Goal: Task Accomplishment & Management: Manage account settings

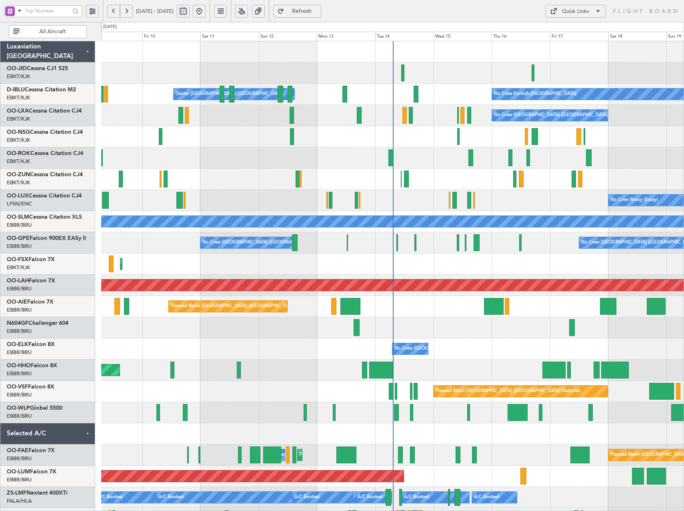
click at [321, 15] on button "Refresh" at bounding box center [297, 11] width 48 height 13
click at [248, 13] on button at bounding box center [241, 11] width 13 height 13
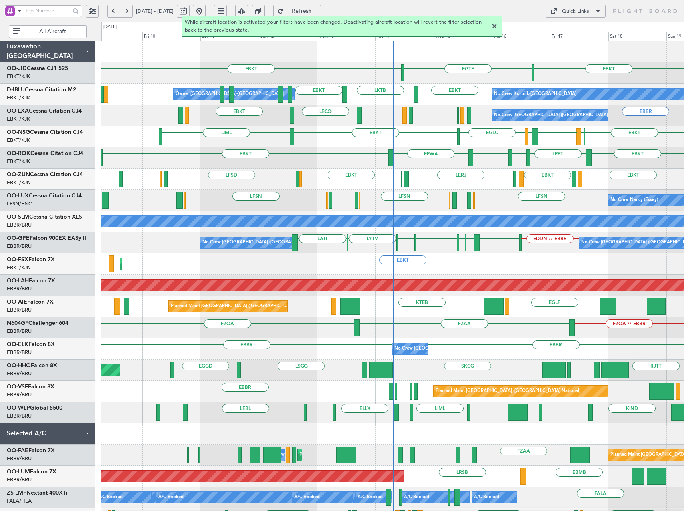
click at [492, 28] on div at bounding box center [495, 27] width 10 height 10
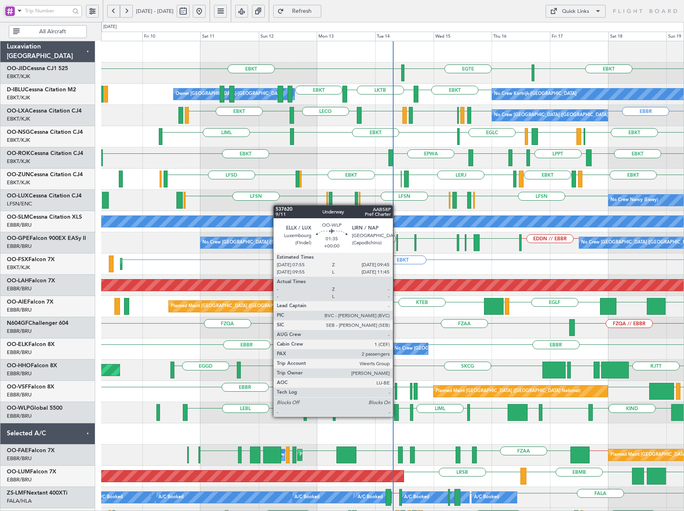
click at [396, 416] on div at bounding box center [396, 412] width 5 height 17
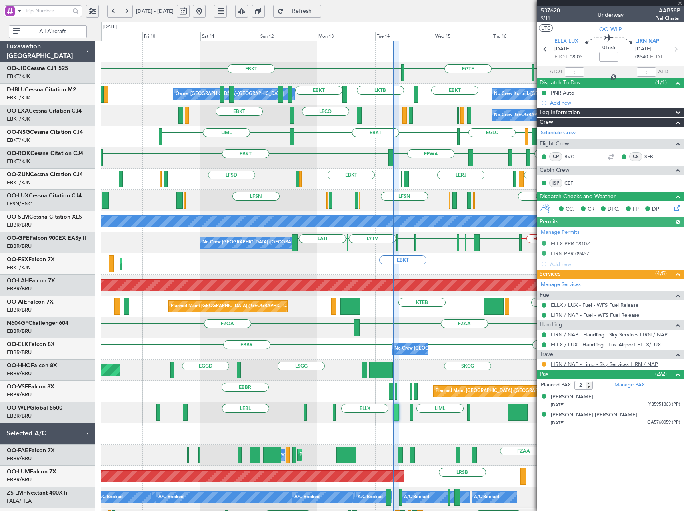
click at [583, 363] on link "LIRN / NAP - Limo - Sky Services LIRN / NAP" at bounding box center [604, 363] width 107 height 7
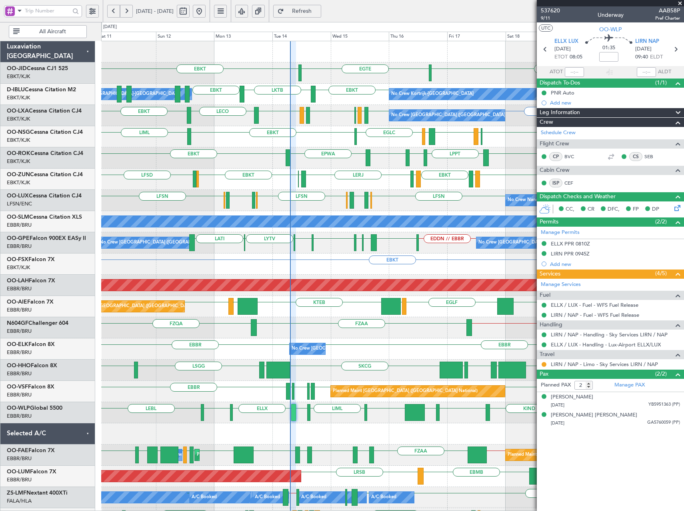
click at [310, 431] on div at bounding box center [392, 433] width 583 height 21
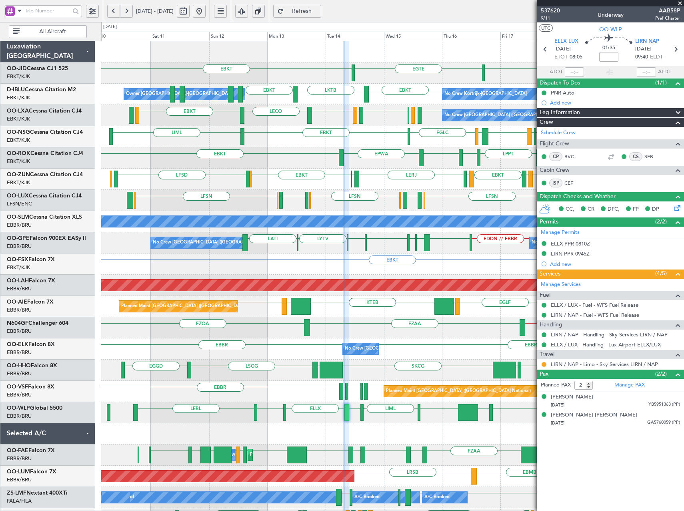
click at [278, 166] on div "EBKT EPWA EBKT EBKT LPPT LERJ" at bounding box center [392, 157] width 583 height 21
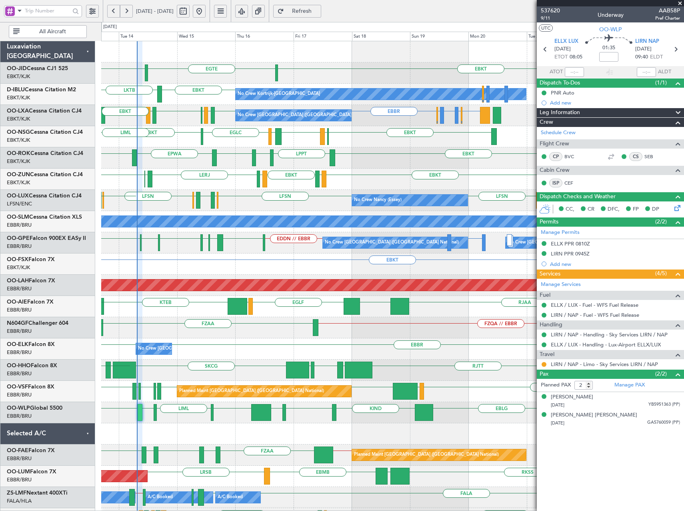
click at [284, 196] on div "EGTE EBKT EBKT No Crew No Crew Kortrijk-Wevelgem EBKT LKTB EBKT No Crew Owner K…" at bounding box center [392, 359] width 583 height 636
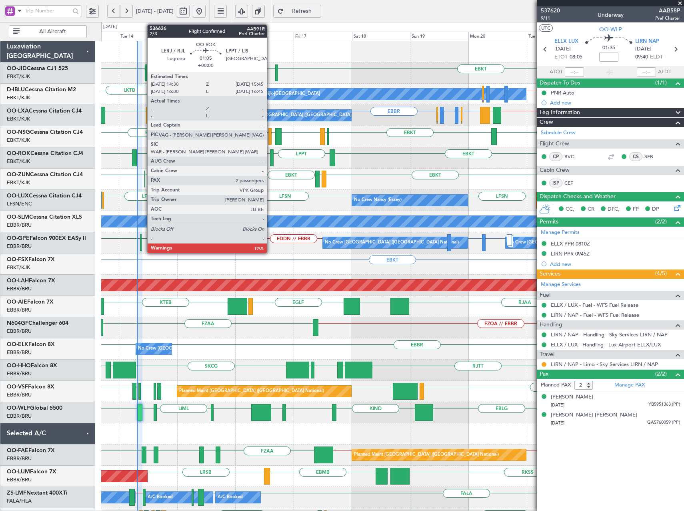
click at [270, 158] on div at bounding box center [271, 157] width 3 height 17
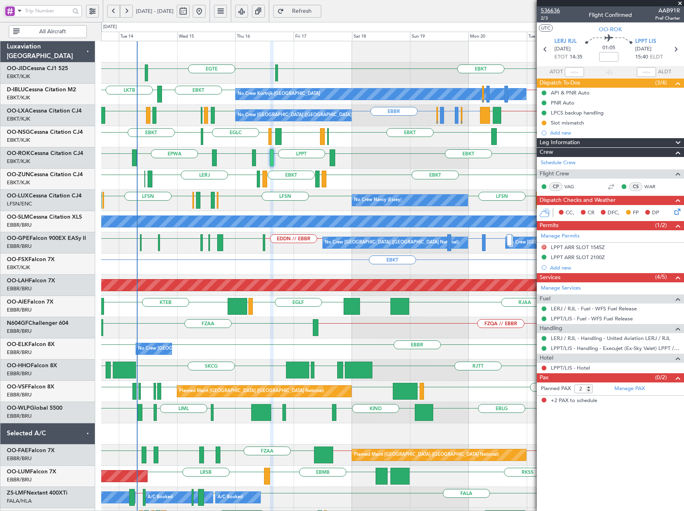
click at [557, 10] on span "536636" at bounding box center [550, 10] width 19 height 8
click at [318, 12] on span "Refresh" at bounding box center [302, 11] width 33 height 6
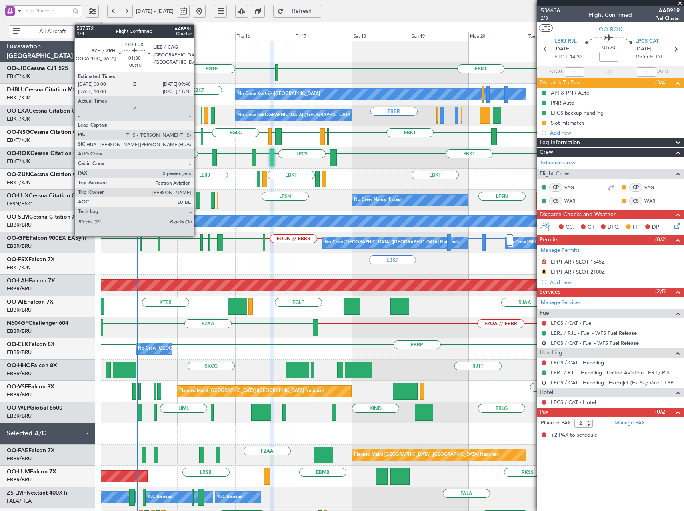
click at [198, 198] on div at bounding box center [198, 200] width 4 height 17
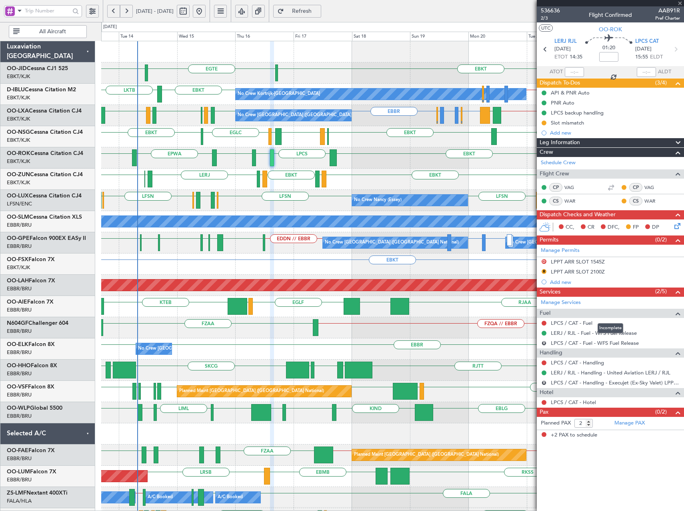
type input "-00:10"
type input "3"
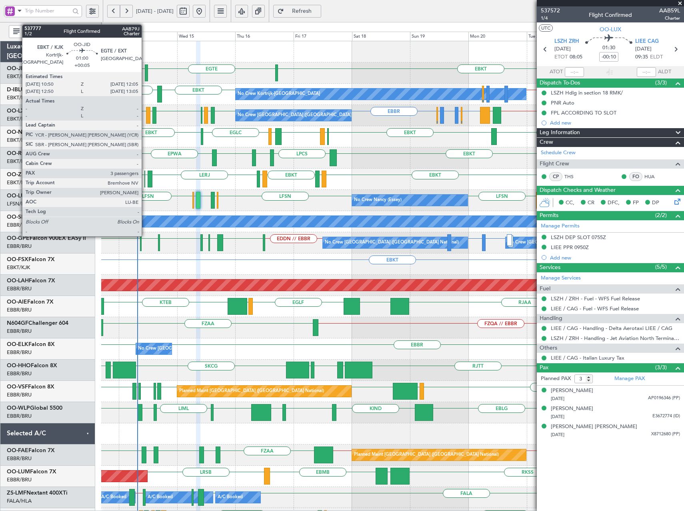
click at [145, 74] on div at bounding box center [146, 72] width 3 height 17
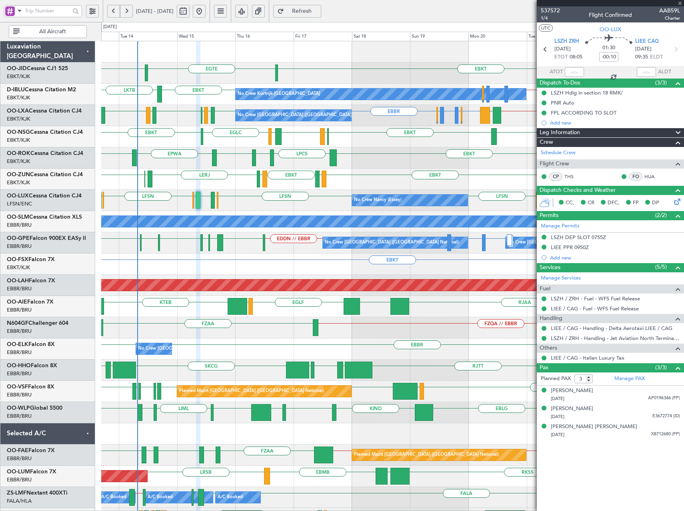
type input "+00:05"
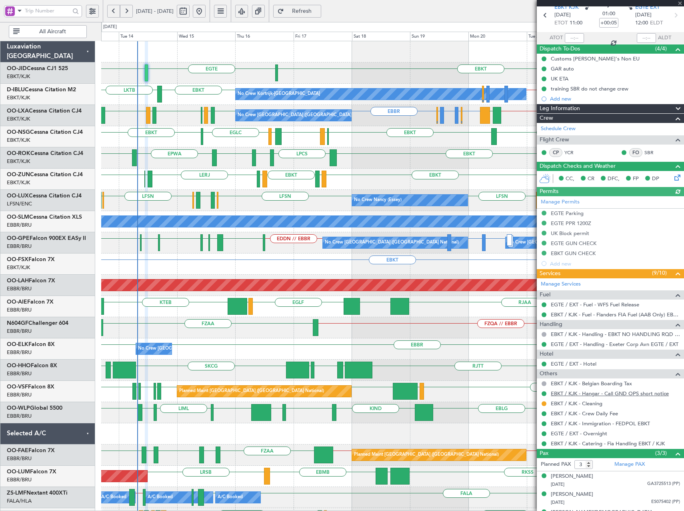
scroll to position [48, 0]
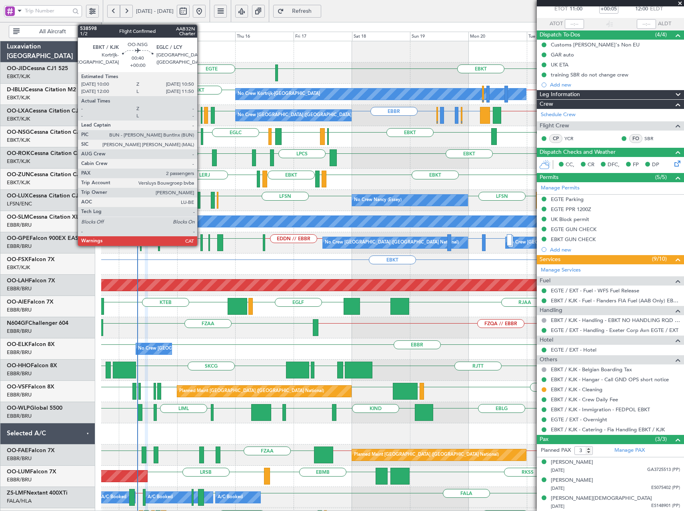
click at [201, 138] on div at bounding box center [202, 136] width 2 height 17
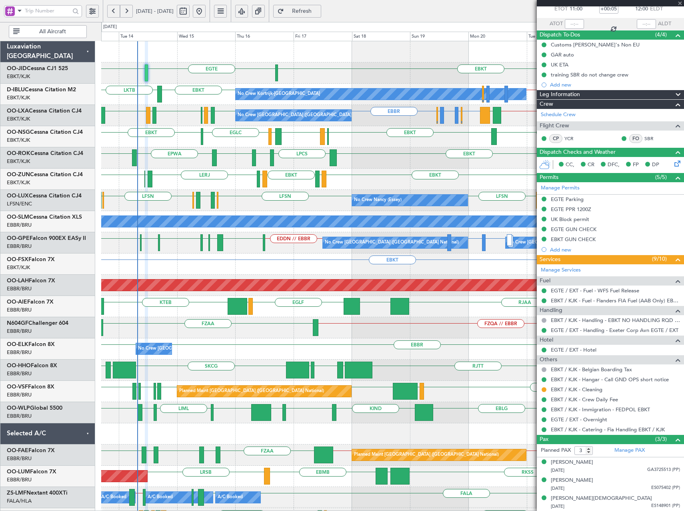
type input "2"
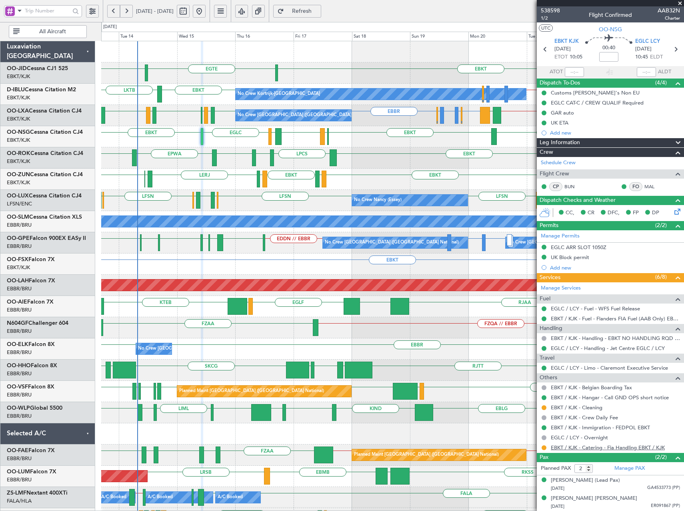
click at [611, 444] on link "EBKT / KJK - Catering - Fia Handling EBKT / KJK" at bounding box center [608, 447] width 114 height 7
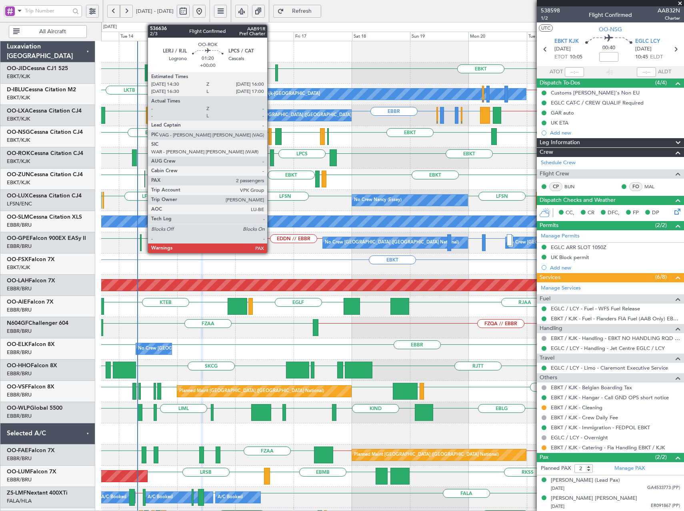
click at [271, 156] on div at bounding box center [272, 157] width 4 height 17
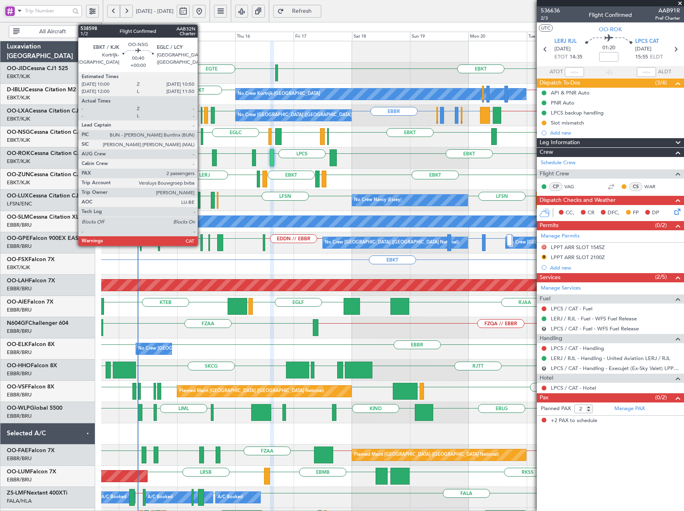
click at [201, 135] on div at bounding box center [202, 136] width 2 height 17
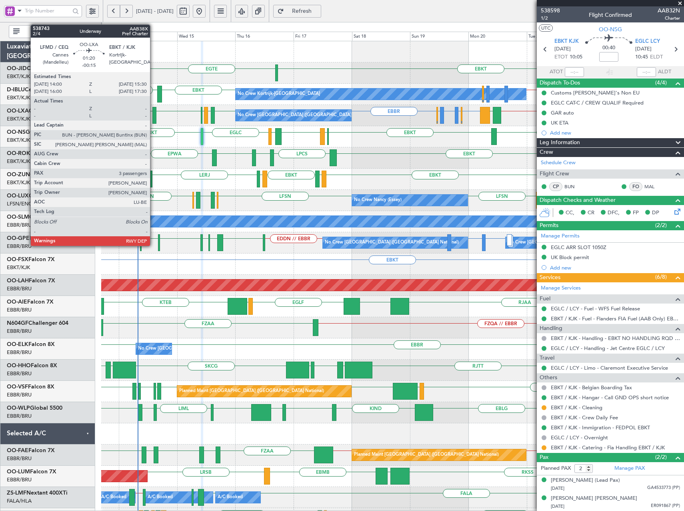
click at [154, 116] on div at bounding box center [154, 115] width 4 height 17
type input "-00:15"
type input "3"
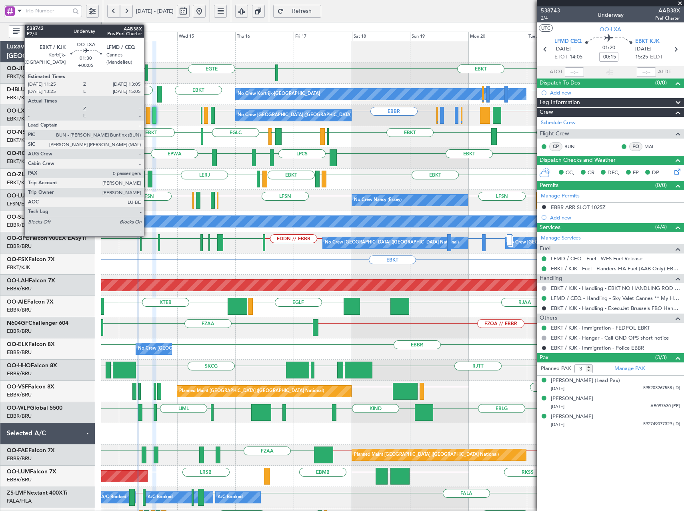
click at [148, 117] on div at bounding box center [148, 115] width 4 height 17
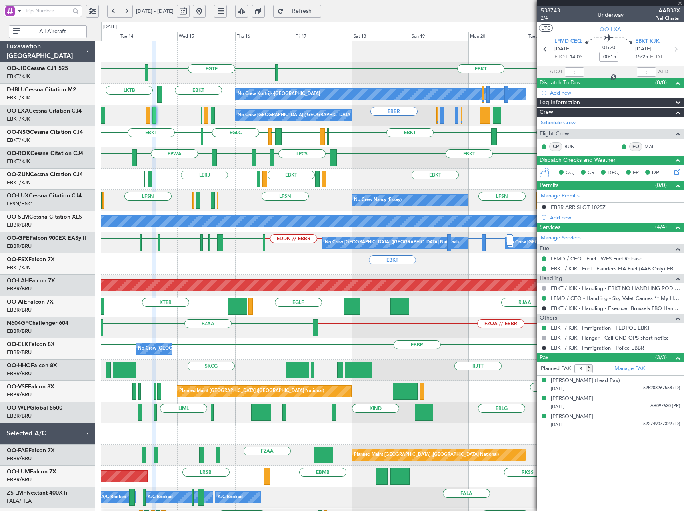
type input "+00:05"
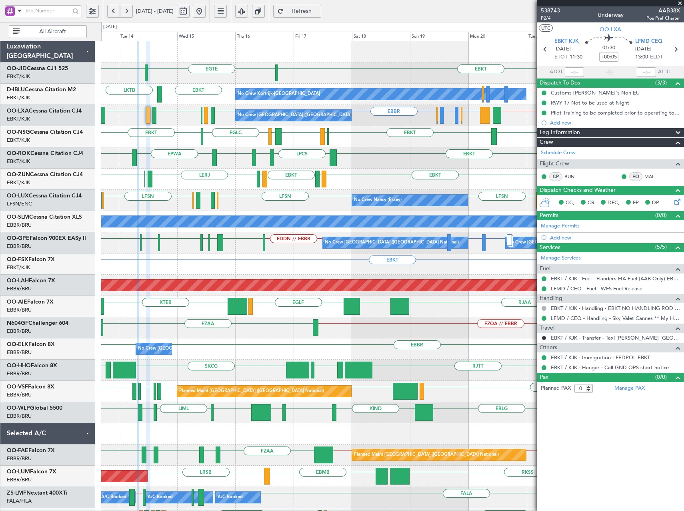
click at [187, 104] on div "EBKT // EBBR EBKT LKTB EBBR // EBKT LFPB No Crew Kortrijk-Wevelgem No Crew Owne…" at bounding box center [392, 94] width 583 height 21
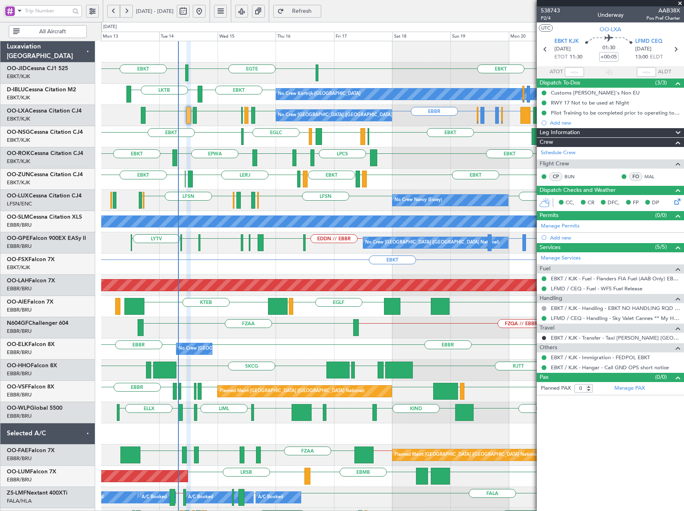
click at [185, 126] on div "EBKT EBKT EGTE No Crew EBKT // EBBR EBKT LKTB EBBR // EBKT LFPB No Crew Kortrij…" at bounding box center [392, 359] width 583 height 636
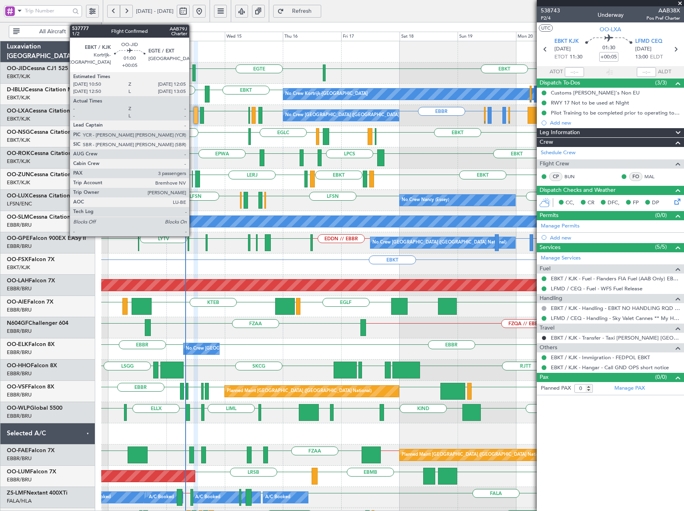
click at [193, 72] on div at bounding box center [193, 72] width 3 height 17
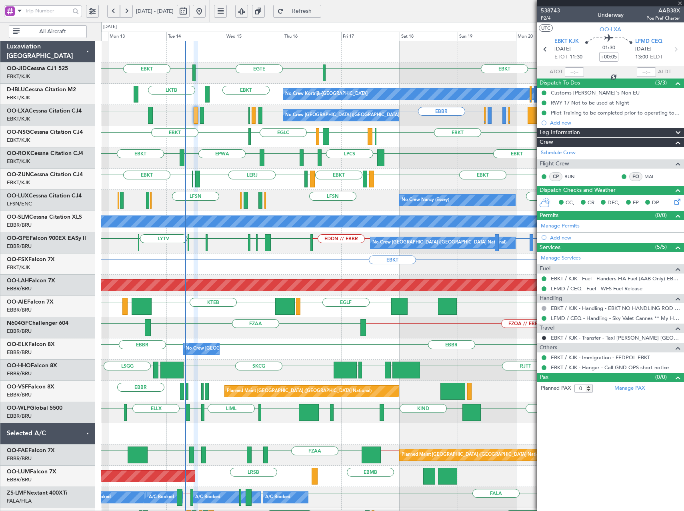
type input "3"
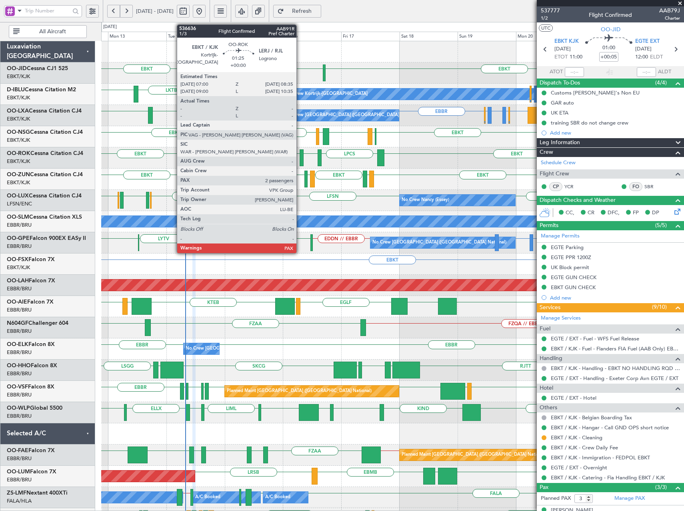
click at [300, 158] on div at bounding box center [302, 157] width 4 height 17
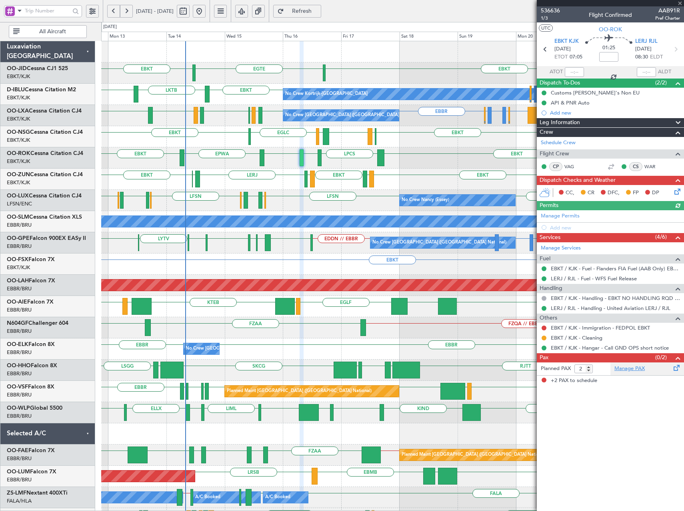
click at [623, 367] on link "Manage PAX" at bounding box center [630, 368] width 30 height 8
type input "1"
click at [588, 370] on input "1" at bounding box center [584, 368] width 18 height 9
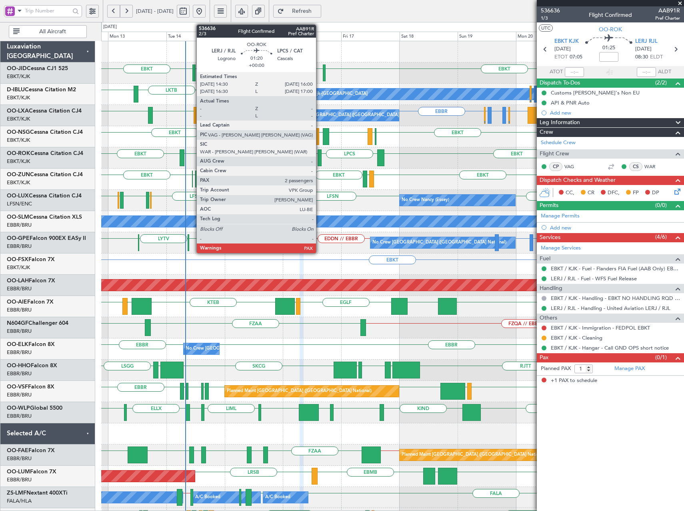
click at [320, 157] on div at bounding box center [320, 157] width 4 height 17
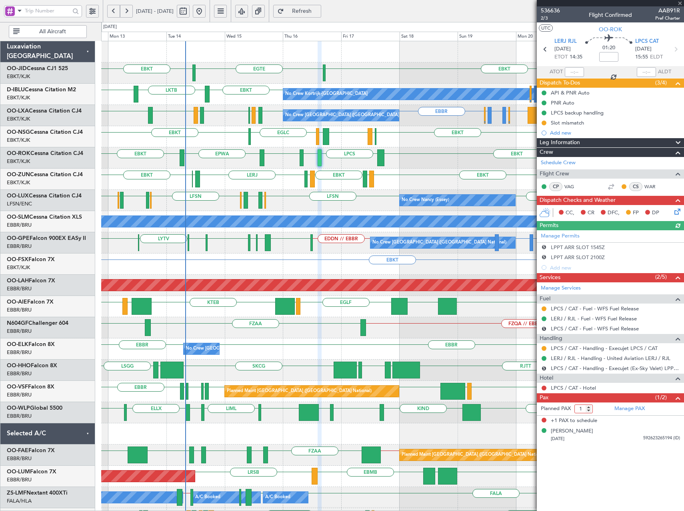
type input "1"
click at [589, 411] on input "1" at bounding box center [584, 408] width 18 height 9
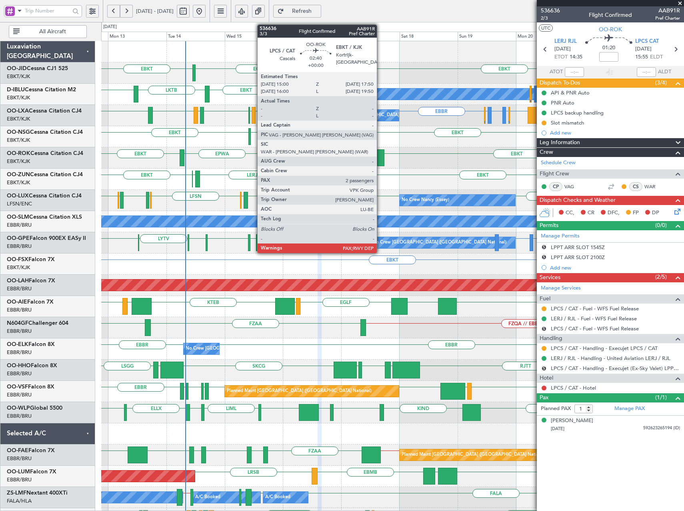
click at [380, 163] on div at bounding box center [380, 157] width 7 height 17
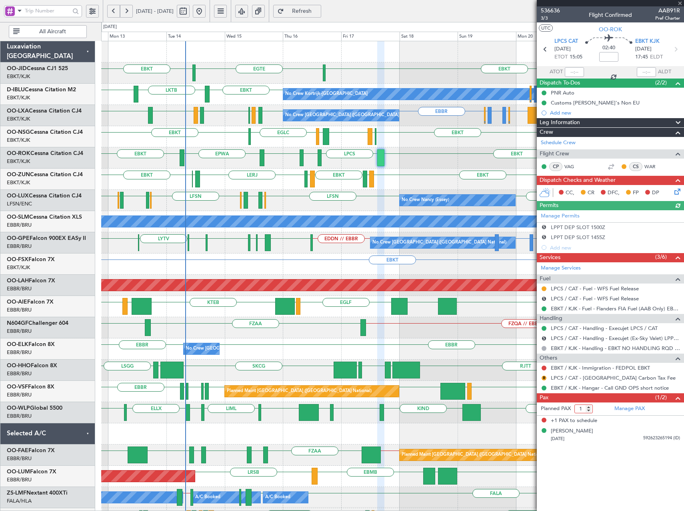
type input "1"
click at [589, 411] on input "1" at bounding box center [584, 408] width 18 height 9
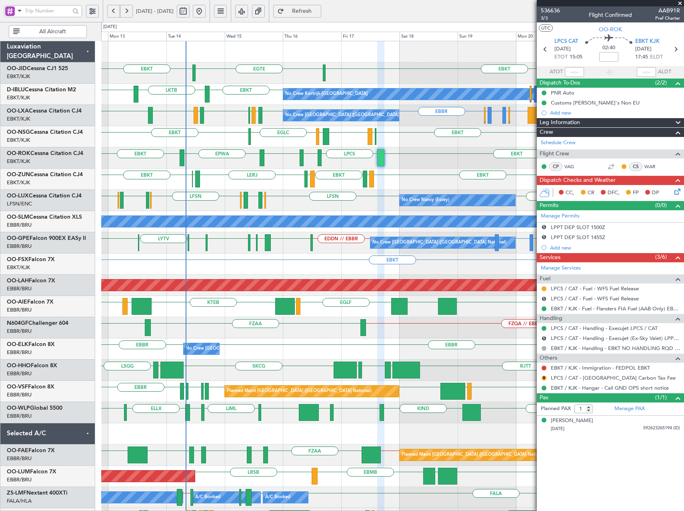
click at [6, 182] on div "EBKT EGTE EBKT No Crew EBKT // EBBR EBKT LKTB EBKT EBBR // EBKT LFPB No Crew Ko…" at bounding box center [342, 266] width 684 height 489
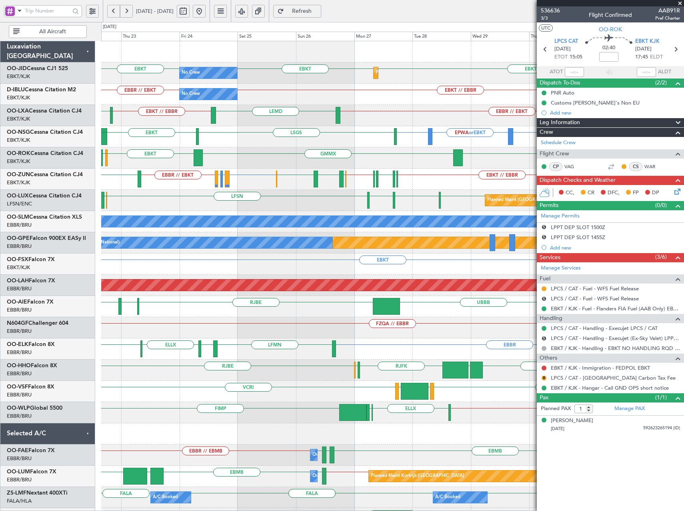
click at [267, 158] on div "GMMX EBKT LFST EDDM EBKT EDDL EBKT" at bounding box center [392, 157] width 583 height 21
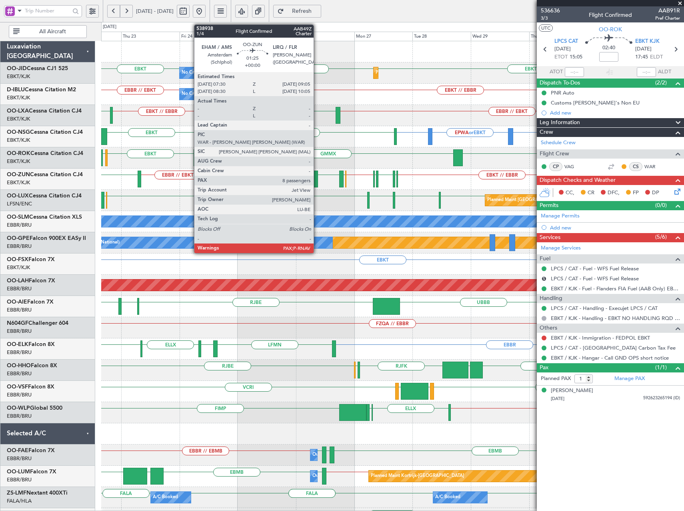
click at [317, 171] on div at bounding box center [316, 178] width 4 height 17
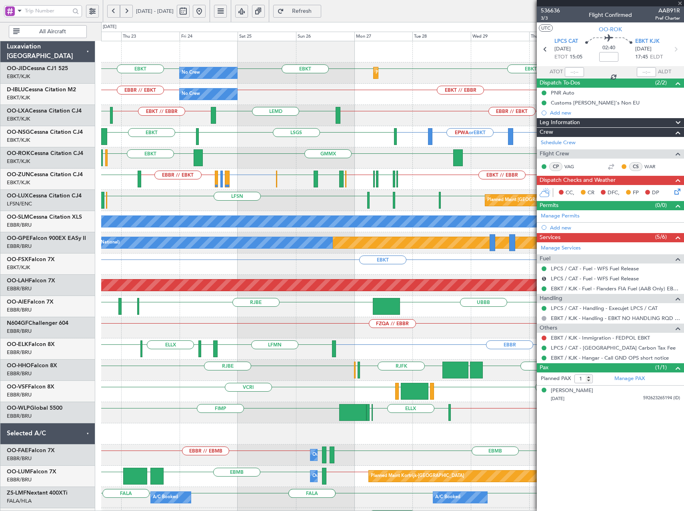
type input "8"
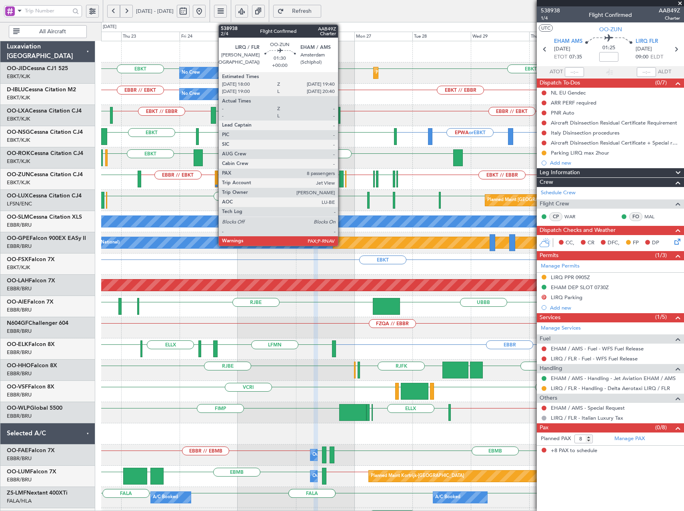
click at [342, 180] on div at bounding box center [341, 178] width 4 height 17
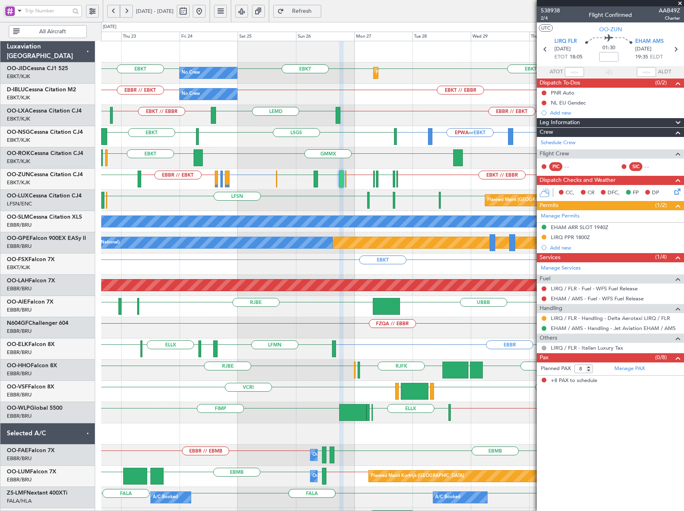
click at [206, 10] on button at bounding box center [199, 11] width 13 height 13
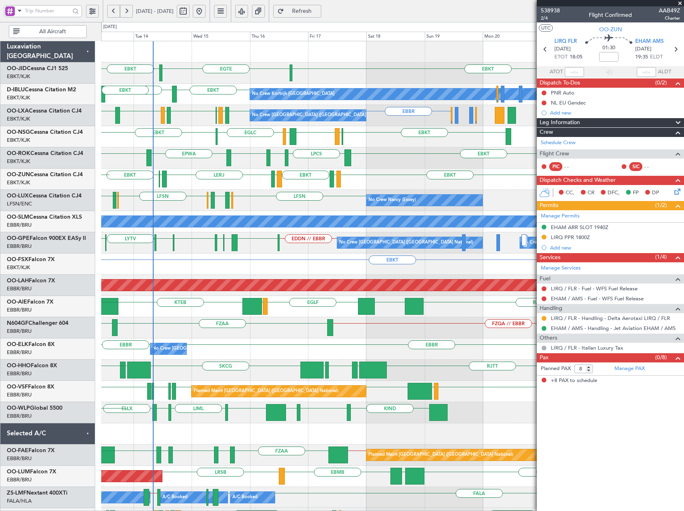
click at [162, 199] on div "EGTE EBKT EBKT No Crew EBKT LKTB No Crew Kortrijk-[GEOGRAPHIC_DATA] EBKT No Cre…" at bounding box center [392, 359] width 583 height 636
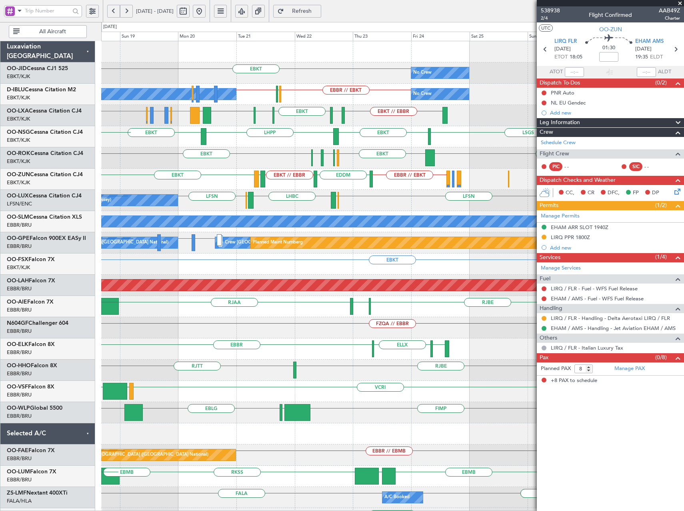
click at [239, 186] on div "EBBR // EBKT EDDM EBKT // EBBR LEGE EBKT EBKT [PERSON_NAME] LFMD LERJ" at bounding box center [392, 178] width 583 height 21
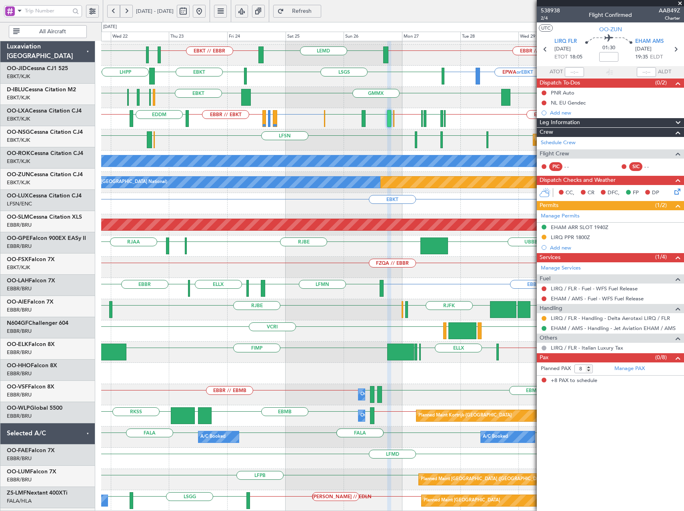
scroll to position [60, 0]
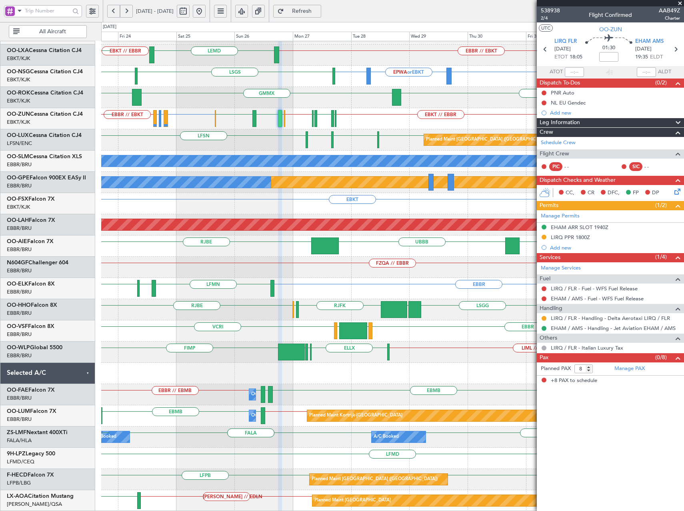
click at [230, 246] on div "EBKT // EBBR EBBR // EBKT No Crew EBBR // EBKT LEMD EBKT // EBBR EDDM EBKT EBKT…" at bounding box center [392, 246] width 583 height 530
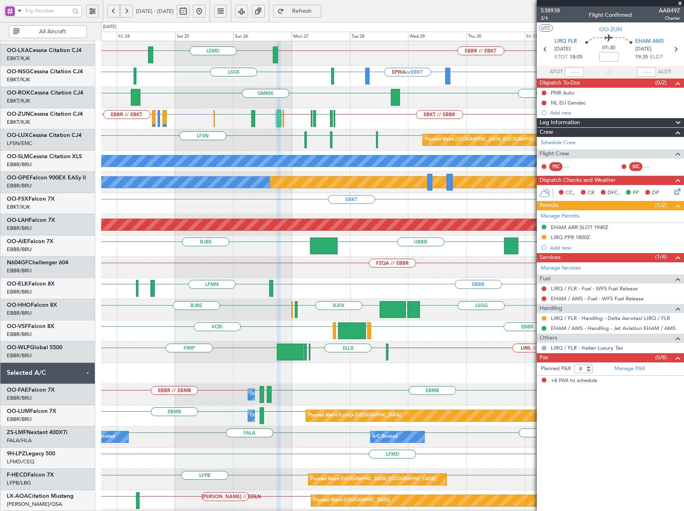
scroll to position [103, 0]
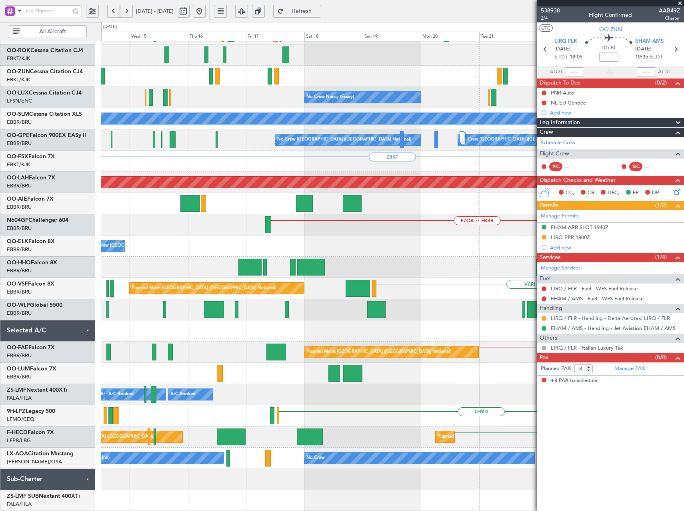
click at [684, 231] on html "[DATE] - [DATE] Refresh Quick Links All Aircraft LSGS EBKT GMMX EBKT EBBR // EB…" at bounding box center [342, 255] width 684 height 511
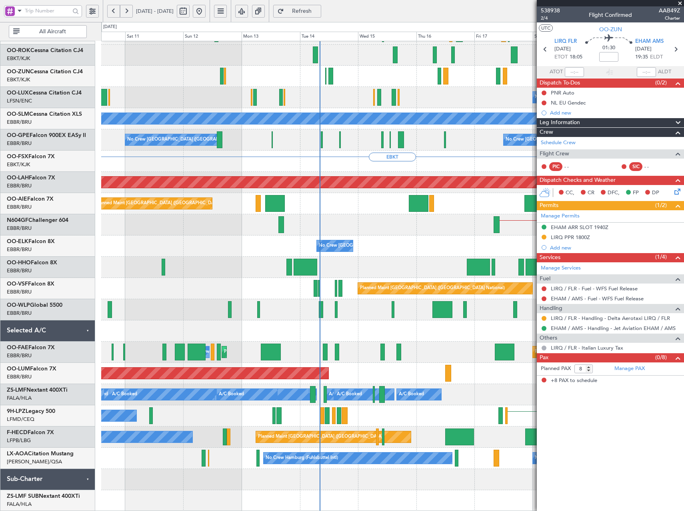
click at [451, 221] on div "EBKT EBKT No Crew [PERSON_NAME] ([PERSON_NAME]) LFSN No Crew [PERSON_NAME] ([PE…" at bounding box center [392, 224] width 583 height 573
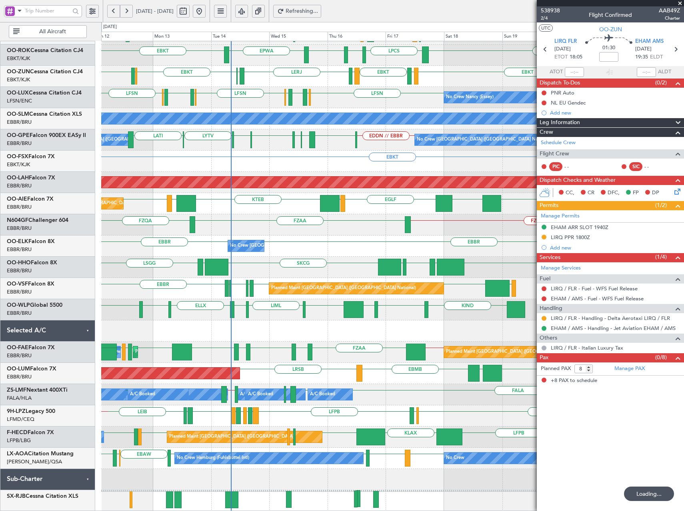
click at [178, 158] on div "EGLC EBKT LIML EBKT [GEOGRAPHIC_DATA] LFML EGPH EBKT EPWA EBKT EBKT LPCS LERJ L…" at bounding box center [392, 224] width 583 height 573
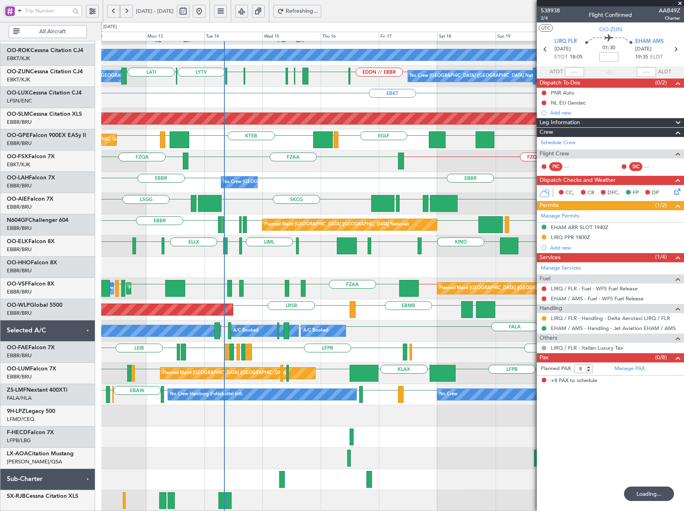
scroll to position [166, 0]
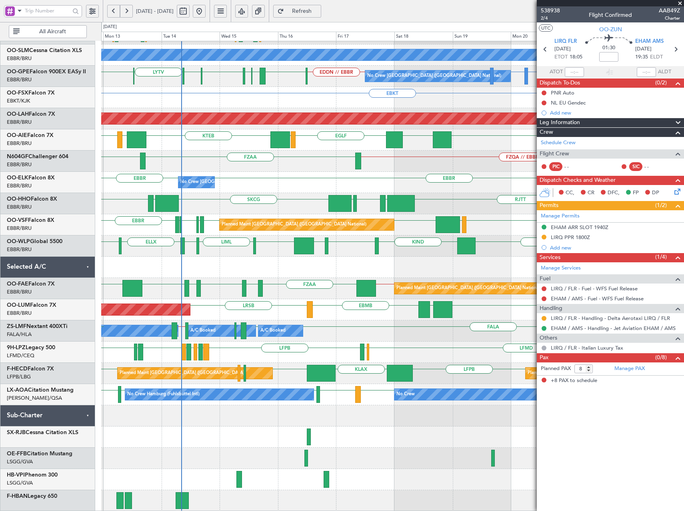
click at [346, 432] on div "LFSN [GEOGRAPHIC_DATA] [GEOGRAPHIC_DATA] [GEOGRAPHIC_DATA] LFSN ELLX [GEOGRAPHI…" at bounding box center [392, 193] width 583 height 636
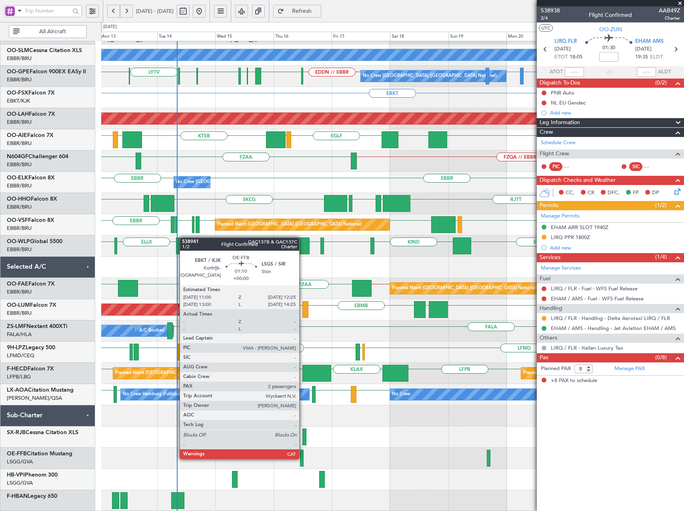
click at [303, 458] on div at bounding box center [302, 457] width 4 height 17
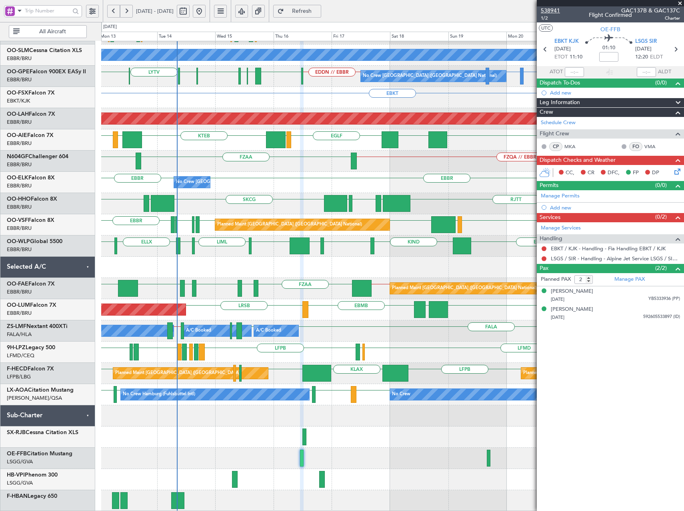
click at [554, 8] on span "538941" at bounding box center [550, 10] width 19 height 8
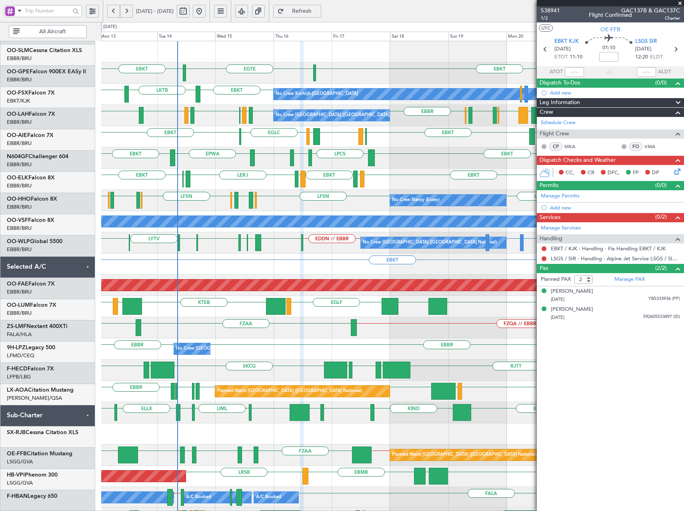
scroll to position [0, 0]
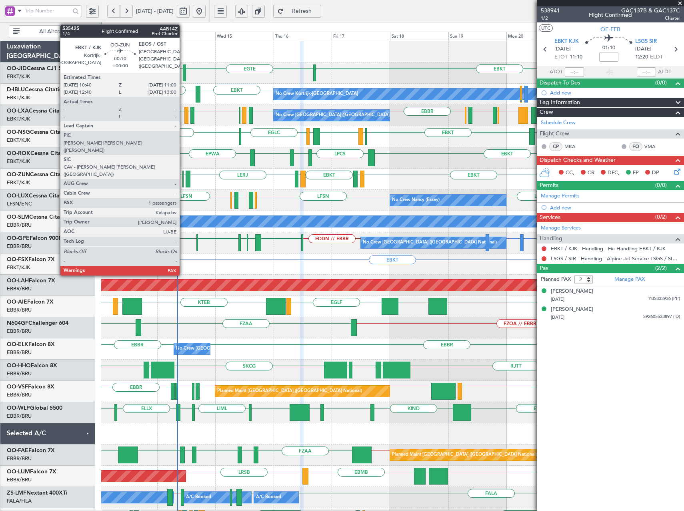
click at [183, 181] on div at bounding box center [182, 178] width 1 height 17
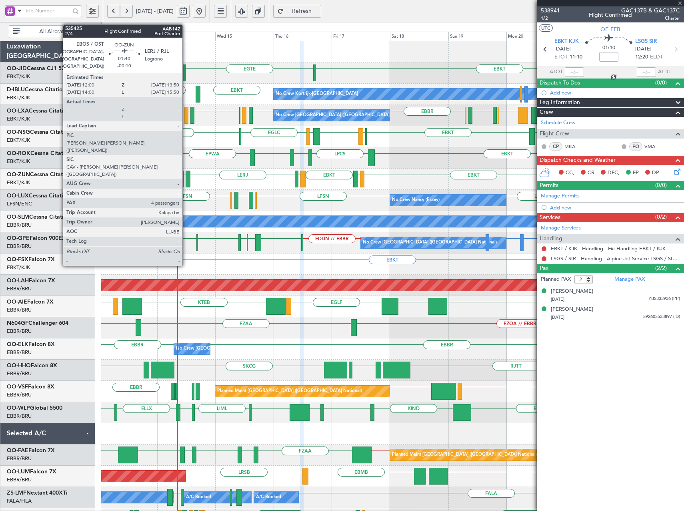
type input "1"
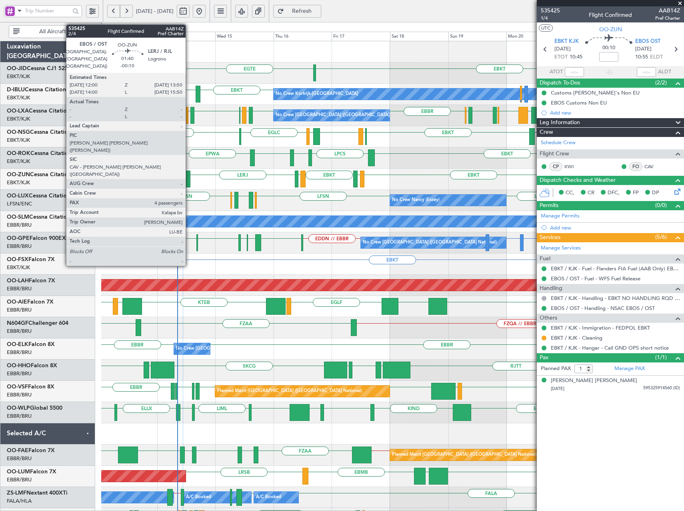
click at [189, 177] on div at bounding box center [188, 178] width 5 height 17
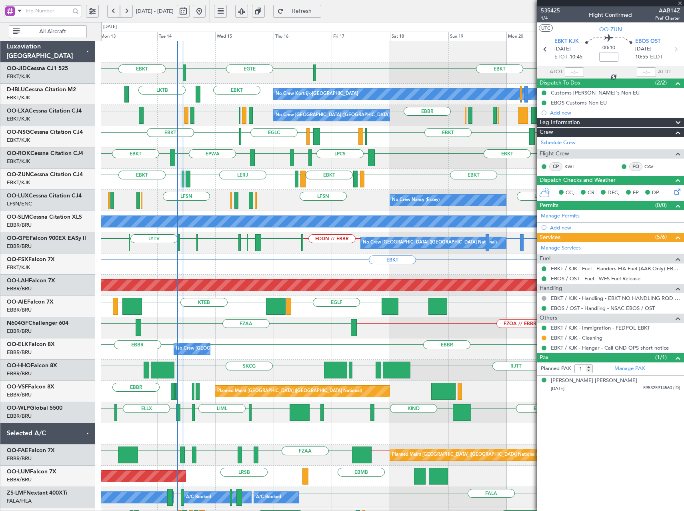
type input "-00:10"
type input "4"
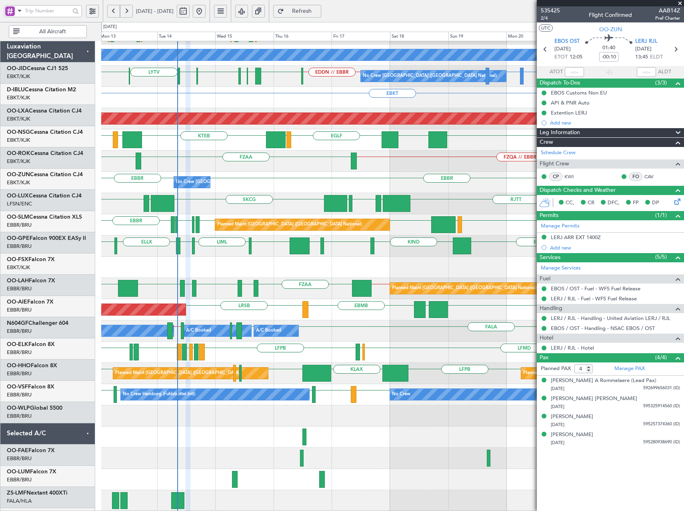
scroll to position [166, 0]
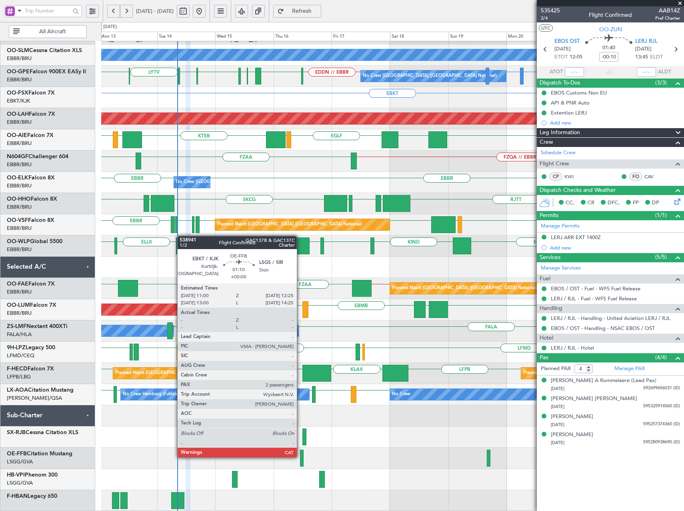
click at [300, 456] on div at bounding box center [302, 457] width 4 height 17
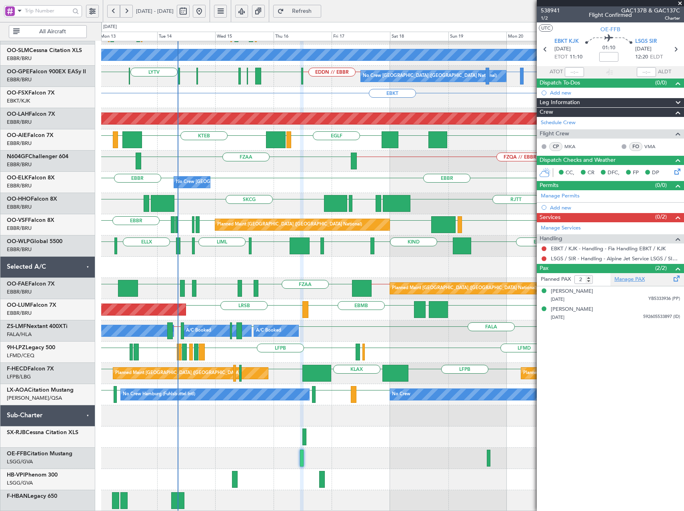
click at [619, 278] on link "Manage PAX" at bounding box center [630, 279] width 30 height 8
click at [318, 11] on span "Refresh" at bounding box center [302, 11] width 33 height 6
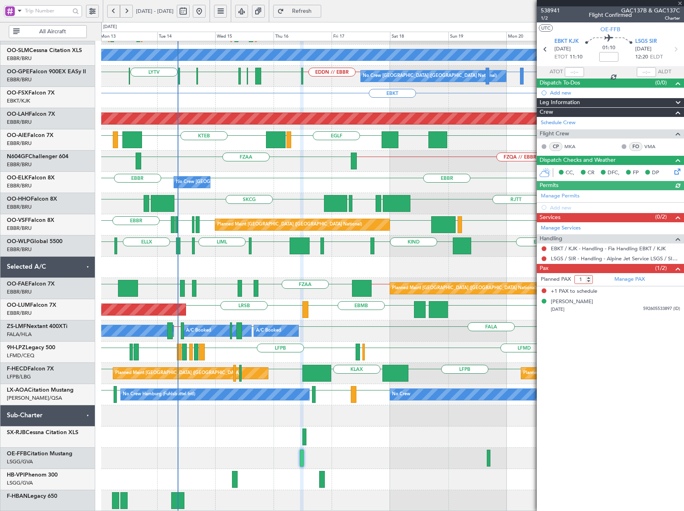
type input "1"
click at [588, 280] on input "1" at bounding box center [584, 279] width 18 height 9
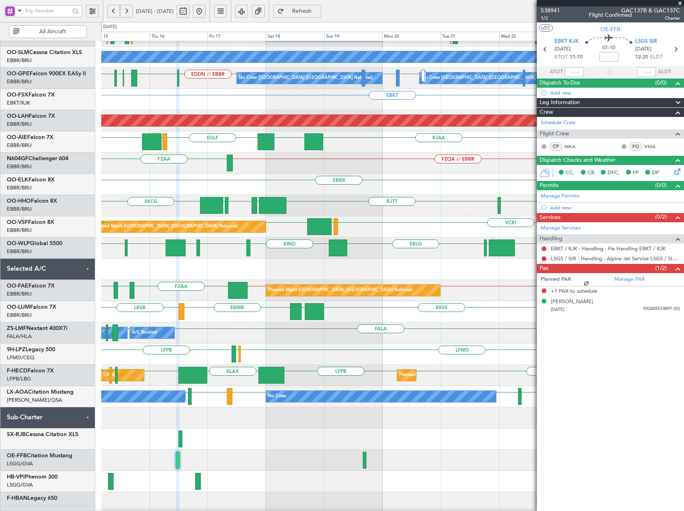
click at [304, 457] on div at bounding box center [392, 459] width 583 height 21
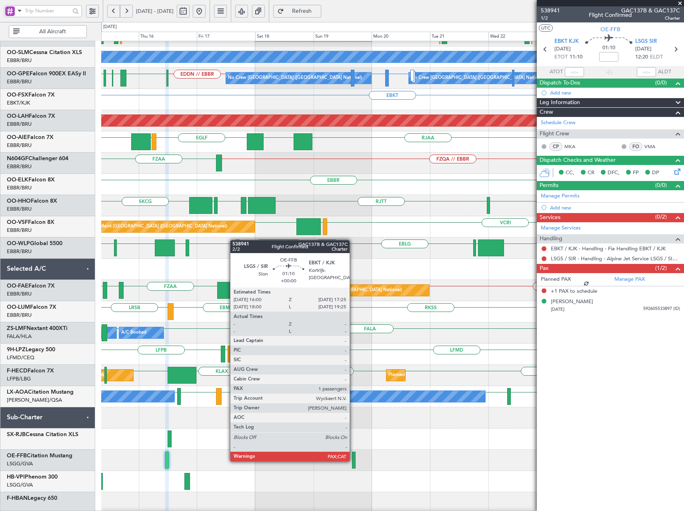
scroll to position [145, 0]
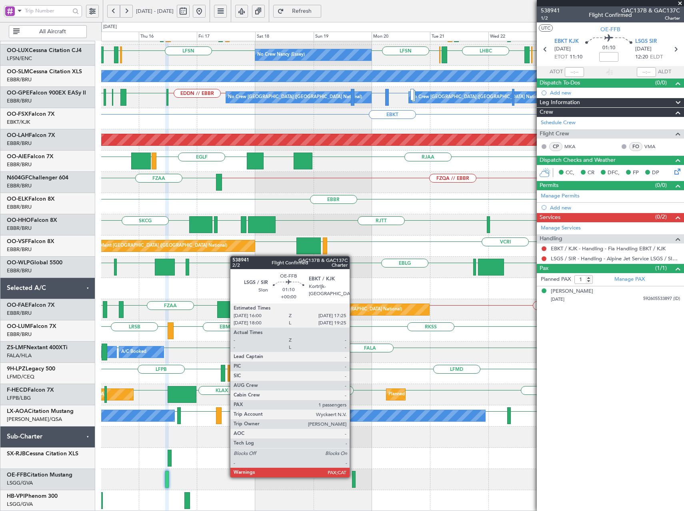
click at [353, 476] on div at bounding box center [354, 479] width 4 height 17
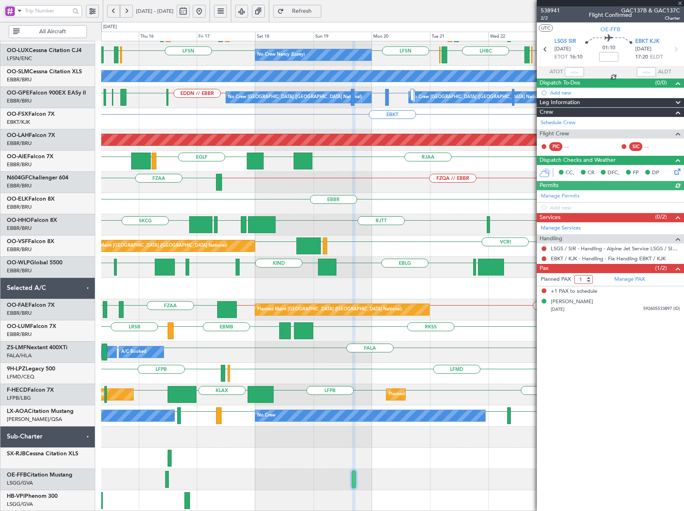
type input "1"
click at [589, 282] on input "1" at bounding box center [584, 279] width 18 height 9
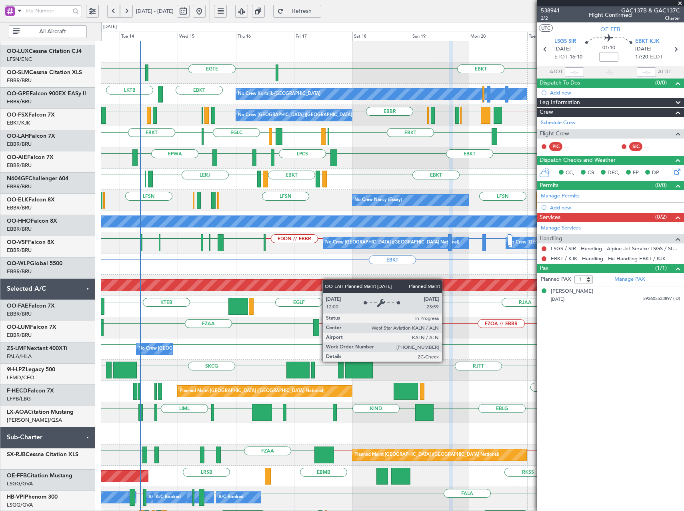
scroll to position [0, 0]
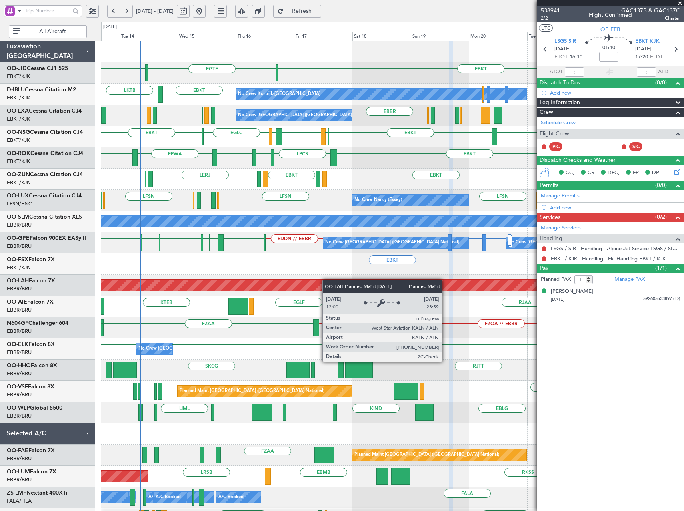
click at [329, 296] on div "EBKT [GEOGRAPHIC_DATA] EBKT No Crew No Crew Kortrijk-[GEOGRAPHIC_DATA] EBKT // …" at bounding box center [392, 359] width 583 height 636
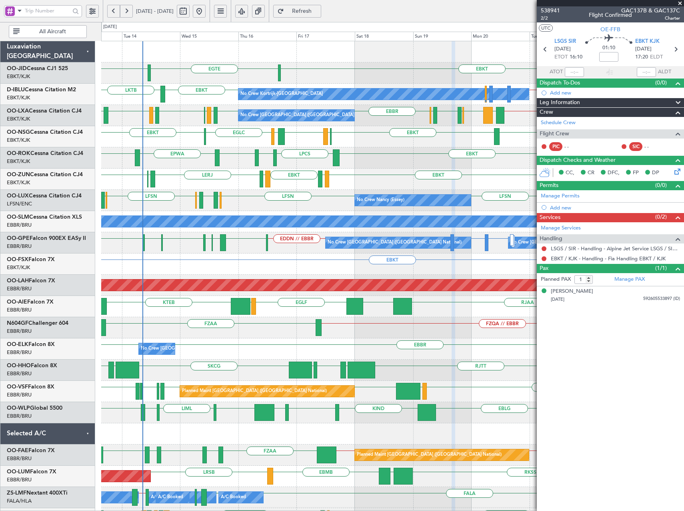
click at [322, 2] on fb-refresh-button "Refresh" at bounding box center [297, 11] width 56 height 22
click at [318, 12] on span "Refresh" at bounding box center [302, 11] width 33 height 6
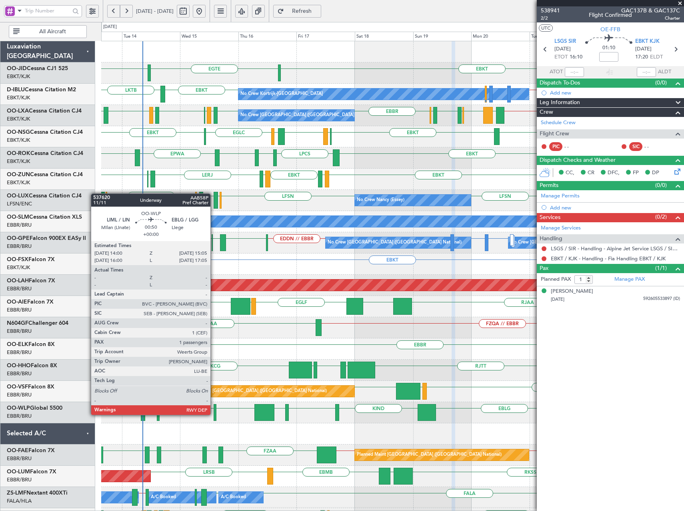
click at [214, 414] on div at bounding box center [215, 412] width 3 height 17
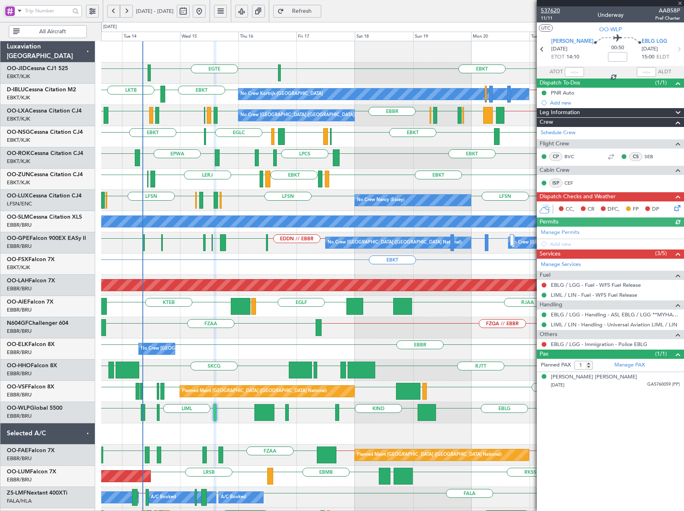
click at [552, 9] on span "537620" at bounding box center [550, 10] width 19 height 8
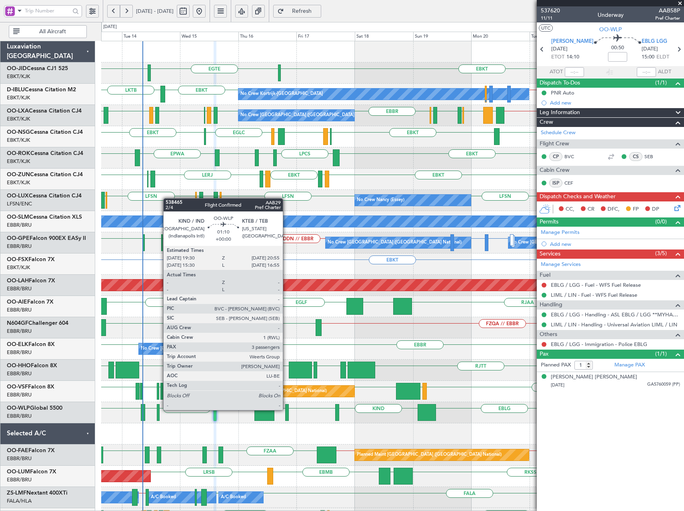
click at [286, 410] on div at bounding box center [287, 412] width 4 height 17
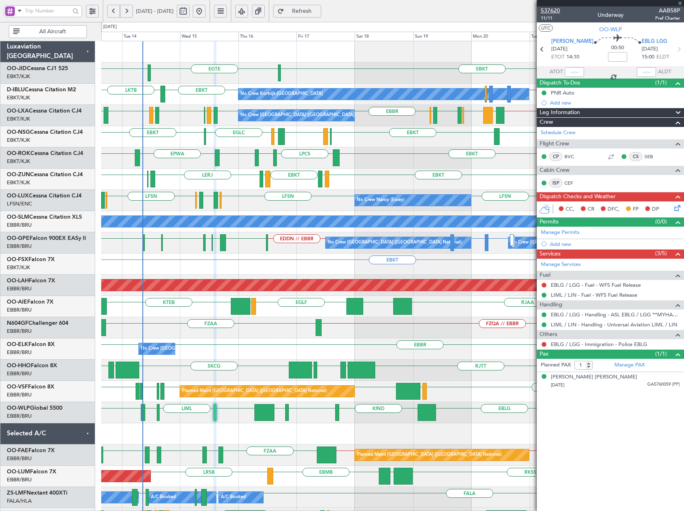
type input "3"
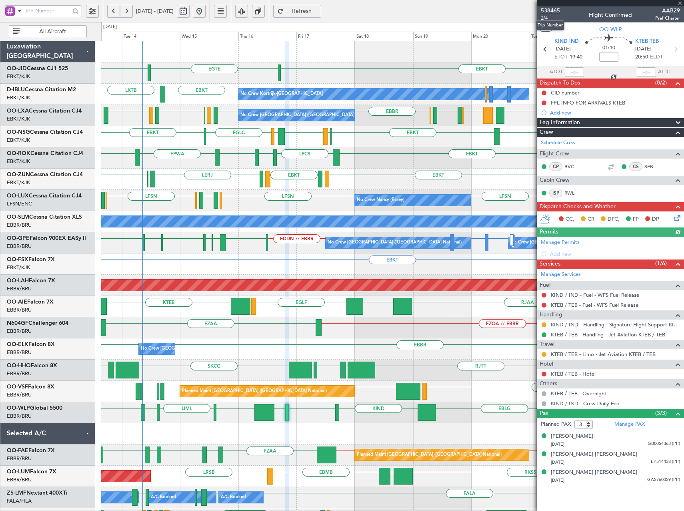
click at [556, 9] on span "538465" at bounding box center [550, 10] width 19 height 8
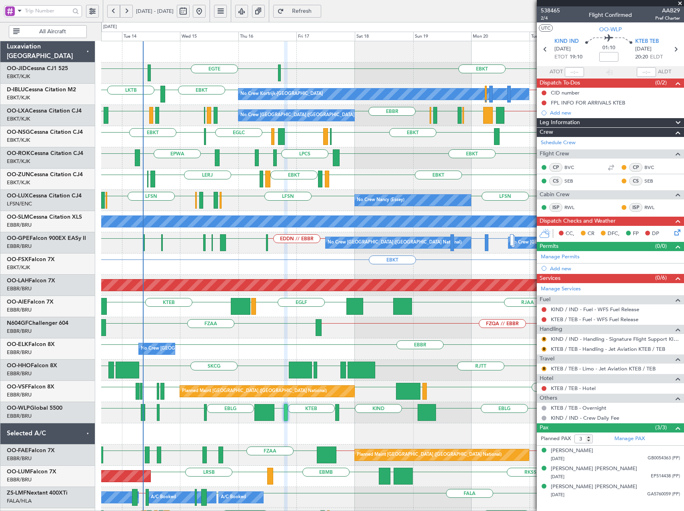
click at [318, 11] on span "Refresh" at bounding box center [302, 11] width 33 height 6
click at [318, 8] on span "Refreshing..." at bounding box center [302, 11] width 33 height 6
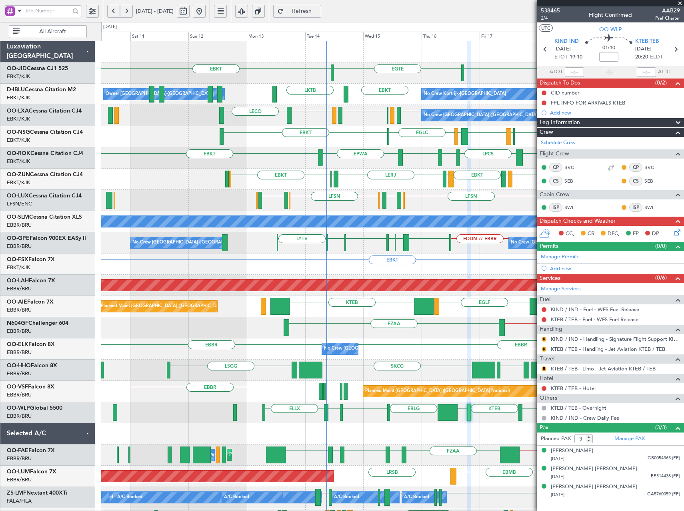
click at [397, 139] on div "EGTE EBKT EBKT EBKT LKTB No Crew Kortrijk-[GEOGRAPHIC_DATA] Owner [GEOGRAPHIC_D…" at bounding box center [392, 359] width 583 height 636
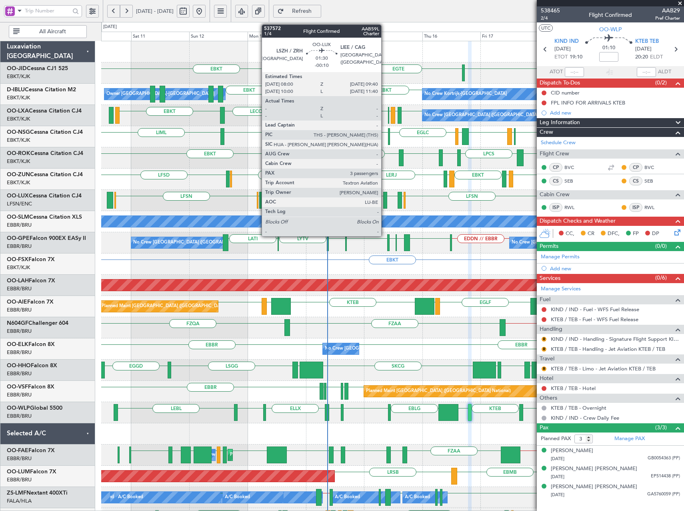
click at [385, 198] on div at bounding box center [385, 200] width 4 height 17
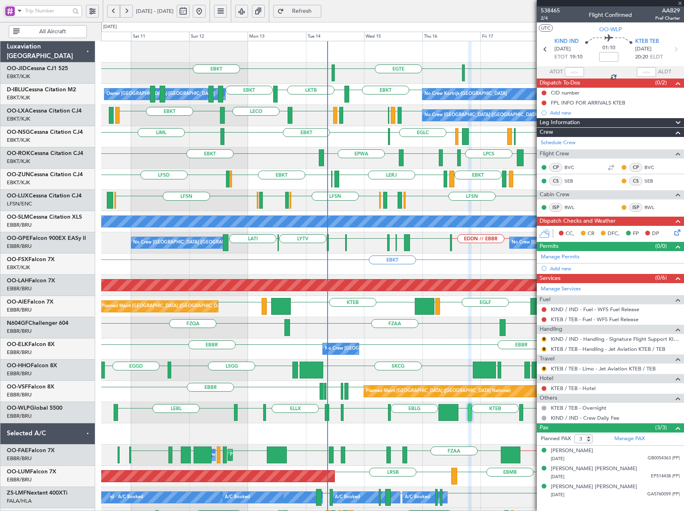
type input "-00:10"
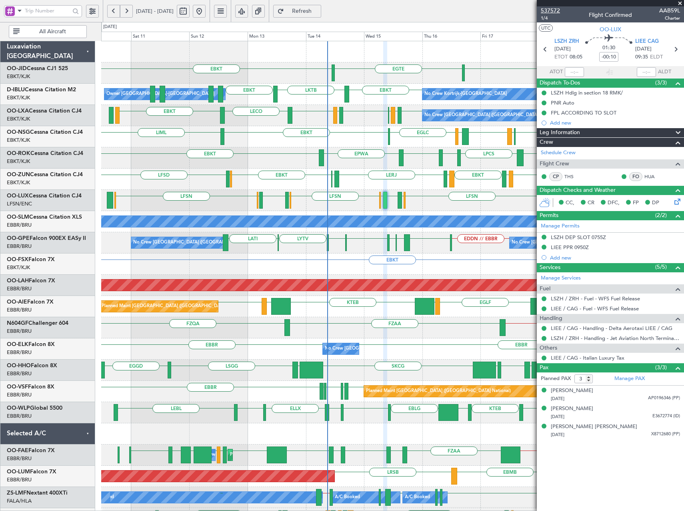
click at [553, 12] on span "537572" at bounding box center [550, 10] width 19 height 8
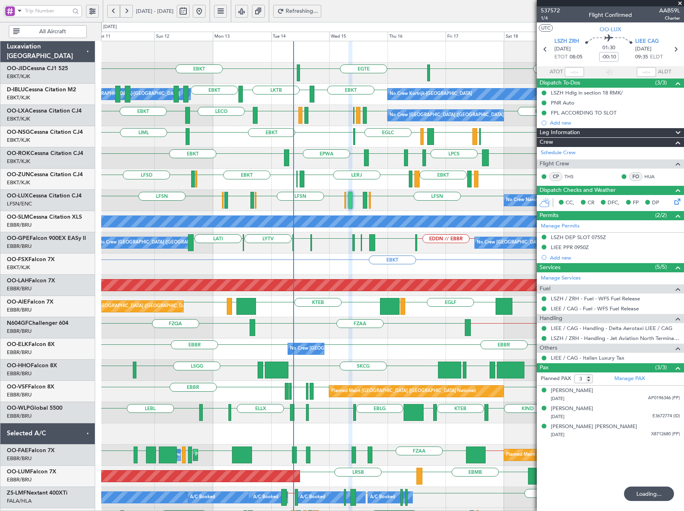
click at [316, 160] on div "EBKT EBKT LPCS LERJ EBKT EPWA" at bounding box center [392, 157] width 583 height 21
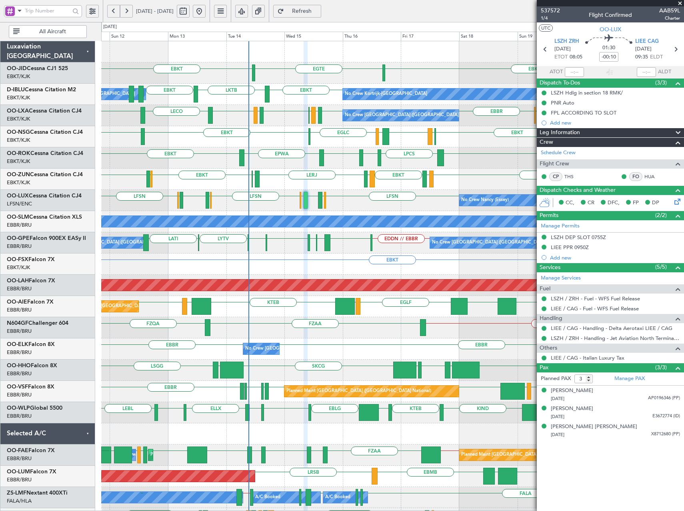
click at [348, 154] on div "EGTE EBKT EBKT No Crew EBKT LKTB EBKT EBKT // EBBR No Crew Kortrijk-[GEOGRAPHIC…" at bounding box center [392, 359] width 583 height 636
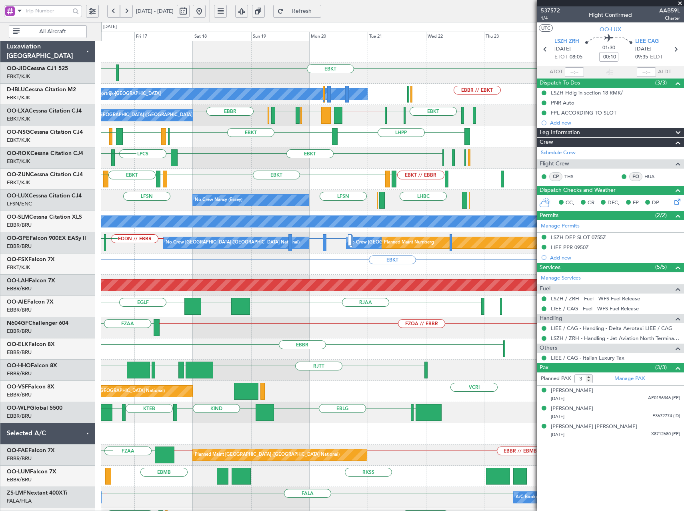
click at [176, 227] on div "A/C Unavailable [GEOGRAPHIC_DATA]" at bounding box center [392, 221] width 583 height 21
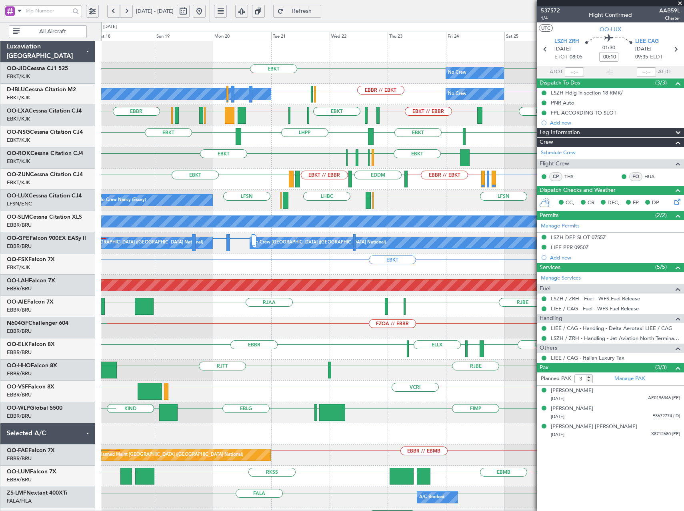
click at [385, 198] on div "EBKT EBKT No Crew Planned Maint Kortrijk-Wevelgem EBKT // EBBR EBKT // EBBR EBB…" at bounding box center [392, 327] width 583 height 573
click at [206, 14] on button at bounding box center [199, 11] width 13 height 13
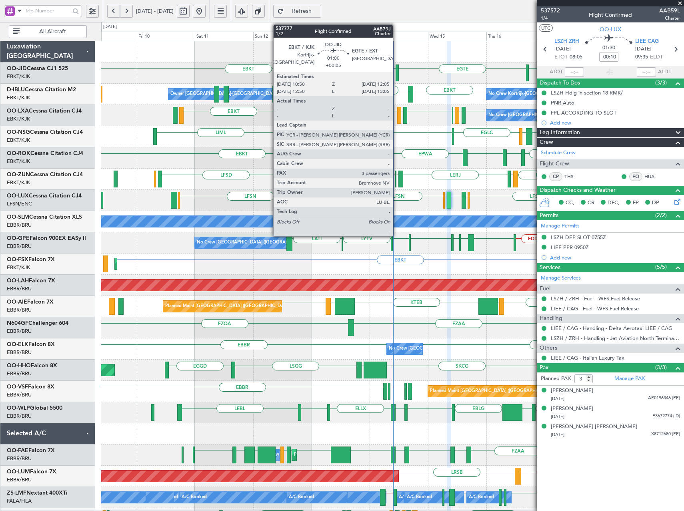
click at [397, 77] on div at bounding box center [397, 72] width 3 height 17
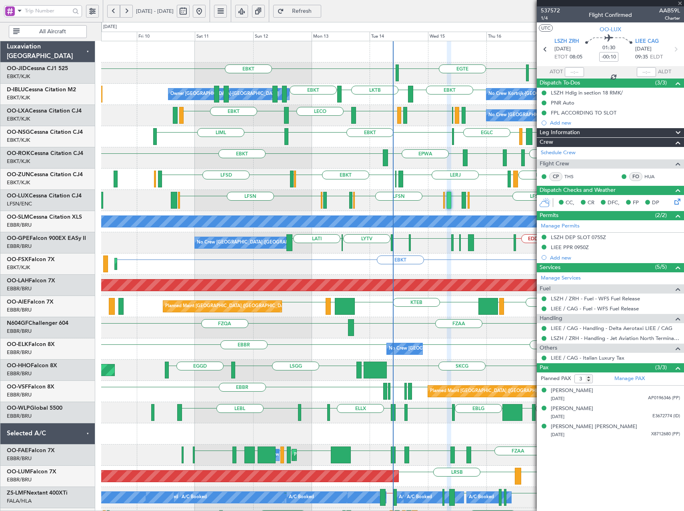
type input "+00:05"
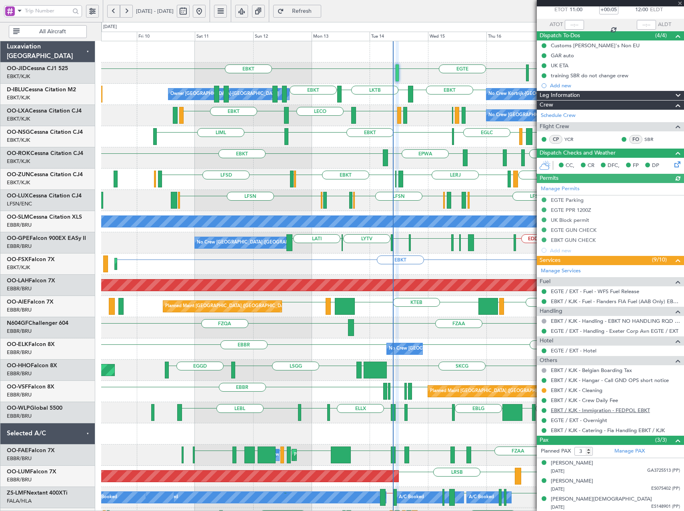
scroll to position [48, 0]
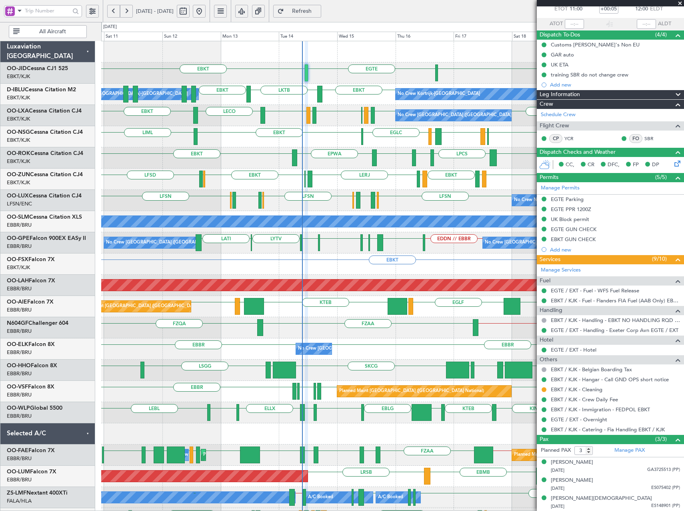
click at [335, 269] on div "EBKT EGTE EBKT EBKT LKTB EBKT No Crew Kortrijk-Wevelgem Owner Kortrijk-Wevelgem…" at bounding box center [392, 359] width 583 height 636
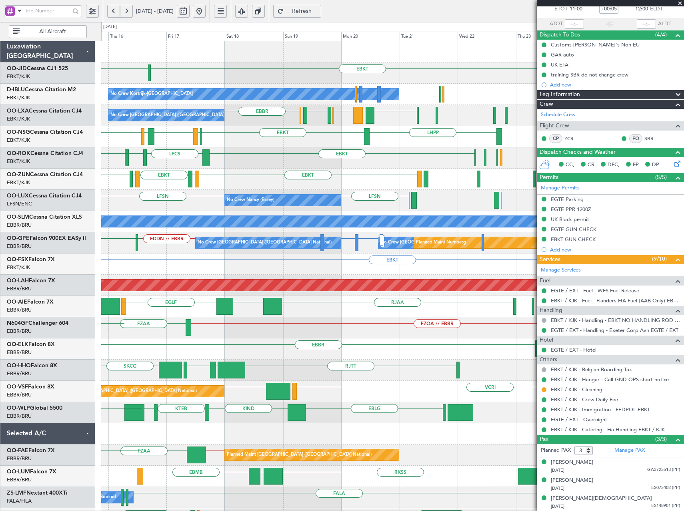
click at [175, 177] on div "EGTE EBKT No Crew Planned Maint Kortrijk-Wevelgem EBKT EBKT No Crew Kortrijk-We…" at bounding box center [392, 359] width 583 height 636
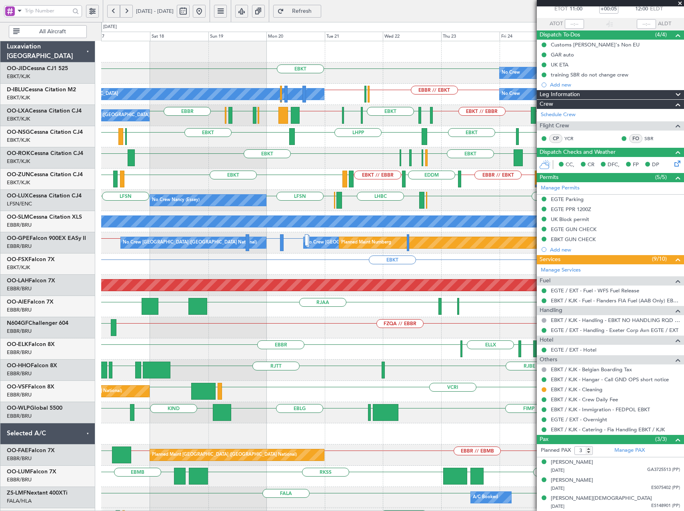
click at [447, 161] on div "EBKT LPCS GMMX EBKT LFST EDDM EDDL" at bounding box center [392, 157] width 583 height 21
click at [681, 3] on span at bounding box center [680, 3] width 8 height 7
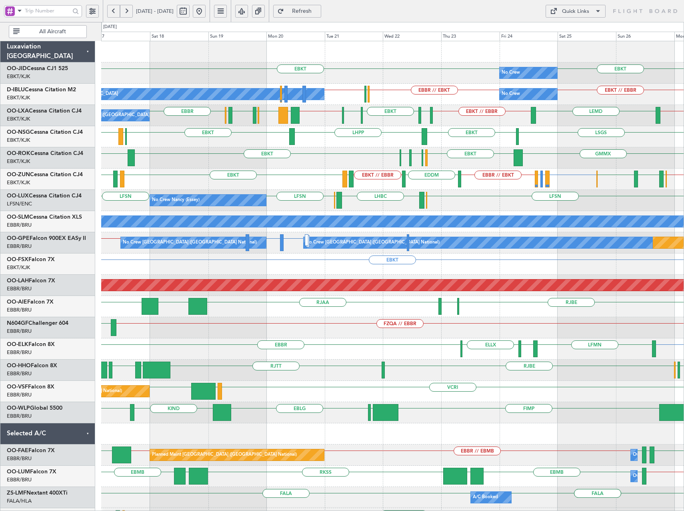
type input "0"
click at [585, 6] on button "Quick Links" at bounding box center [576, 11] width 60 height 13
click at [581, 25] on button "Trip Builder" at bounding box center [576, 30] width 60 height 19
drag, startPoint x: 333, startPoint y: 12, endPoint x: 324, endPoint y: 19, distance: 11.4
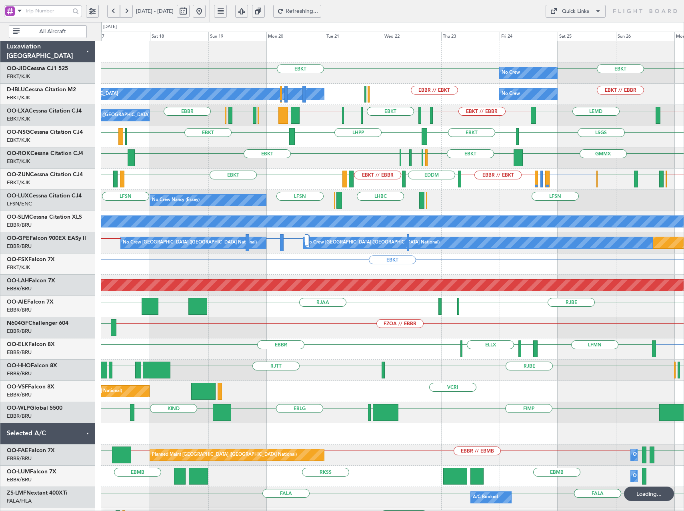
click at [318, 12] on span "Refreshing..." at bounding box center [302, 11] width 33 height 6
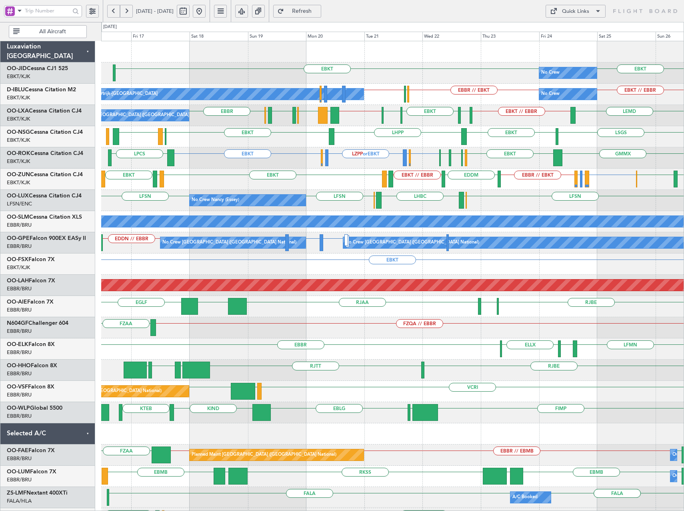
click at [231, 158] on div "LZPP or EBKT ELLX or EBKT EBKT EBKT ELLX or EBKT LPCS GMMX EBKT LFST EDDM EDDL" at bounding box center [392, 157] width 583 height 21
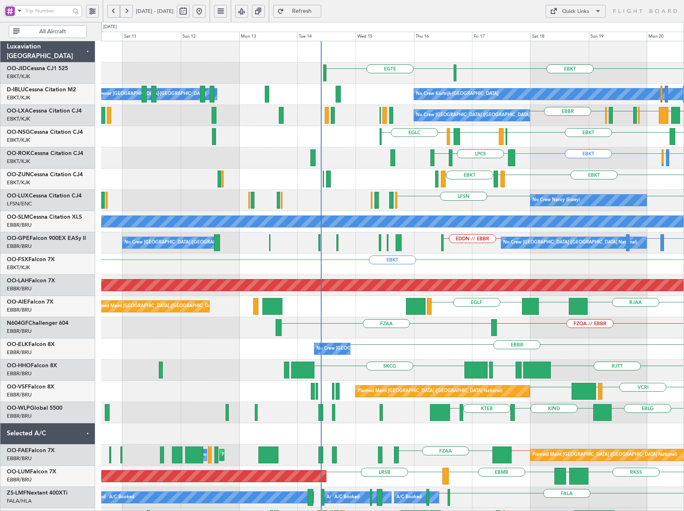
click at [549, 176] on div "EGTE EBKT No Crew Kortrijk-Wevelgem Owner Kortrijk-Wevelgem EBKT // EBBR LFPB E…" at bounding box center [392, 348] width 583 height 615
